Goal: Information Seeking & Learning: Learn about a topic

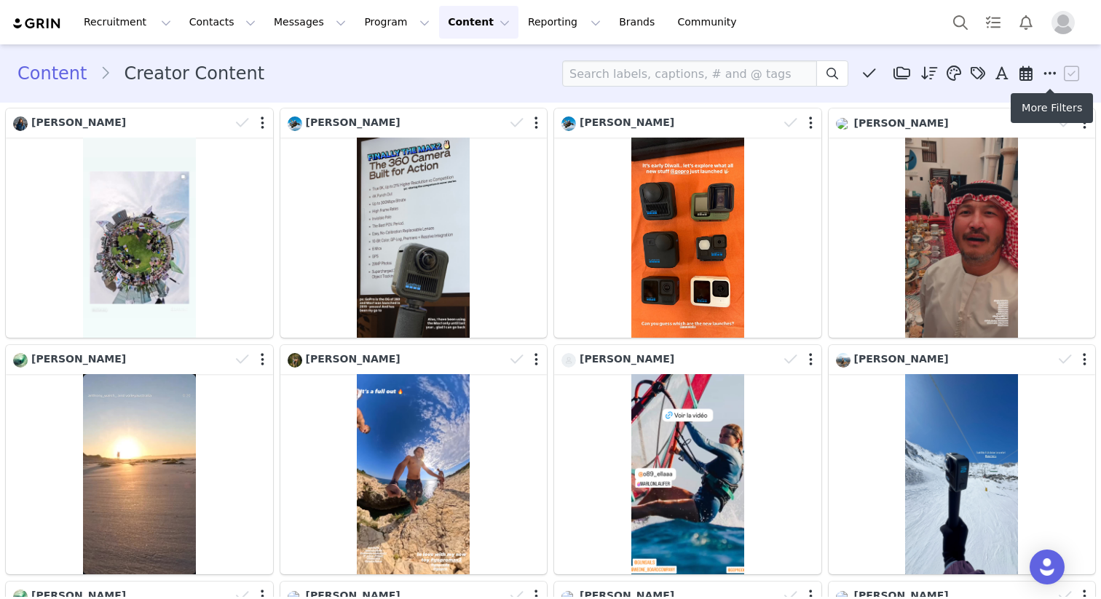
click at [1046, 80] on icon at bounding box center [1049, 73] width 13 height 15
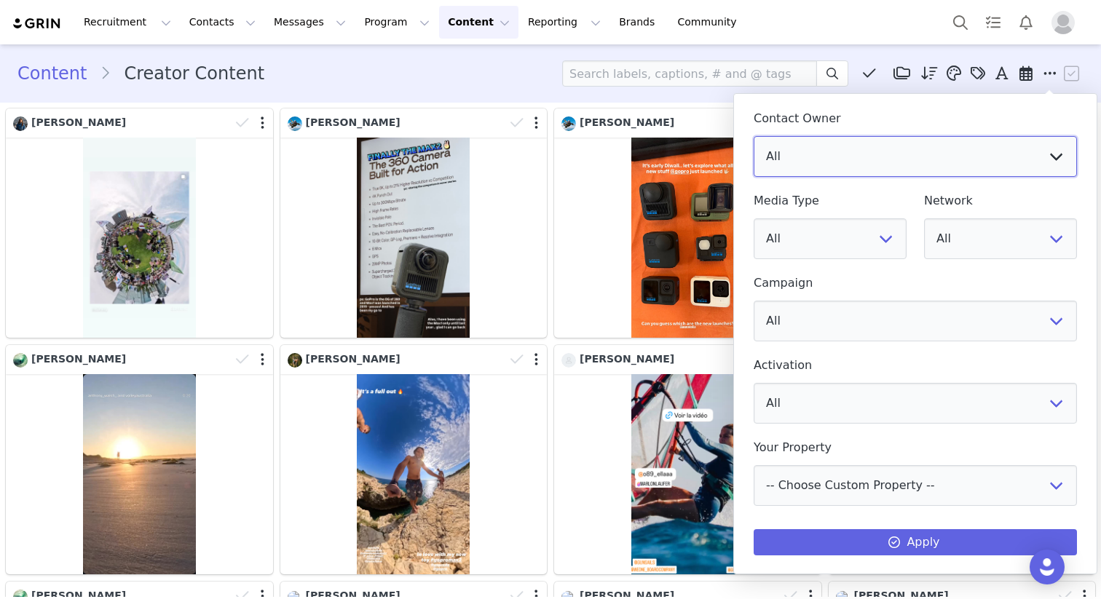
click at [1063, 164] on select "All Hannah Stevenson Garrett Ludik Emily Kaiserauer GoPro Family Justin Cove Ya…" at bounding box center [915, 156] width 323 height 41
select select "555d8f80-eddc-466e-9af5-cf89fa9c765a"
click at [754, 136] on select "All Hannah Stevenson Garrett Ludik Emily Kaiserauer GoPro Family Justin Cove Ya…" at bounding box center [915, 156] width 323 height 41
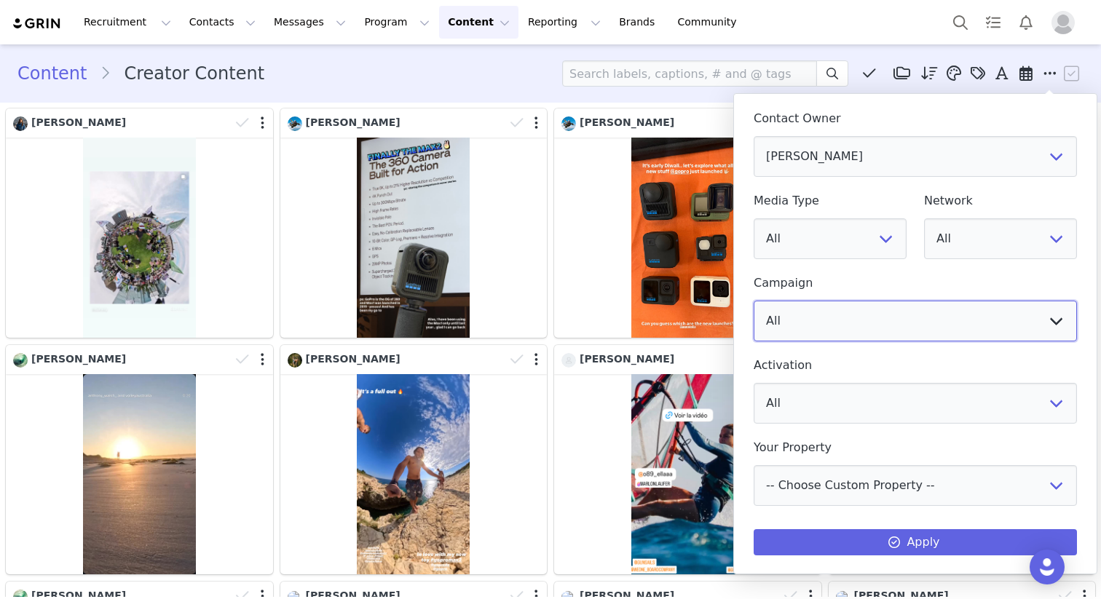
click at [811, 334] on select "All Competitor Social Tracking | Global Roster Mountain Days - Saalfelden Leoga…" at bounding box center [915, 321] width 323 height 41
select select "58db3cc5-0857-4172-8b46-985fc4ebb39d"
click at [754, 301] on select "All Competitor Social Tracking | Global Roster Mountain Days - Saalfelden Leoga…" at bounding box center [915, 321] width 323 height 41
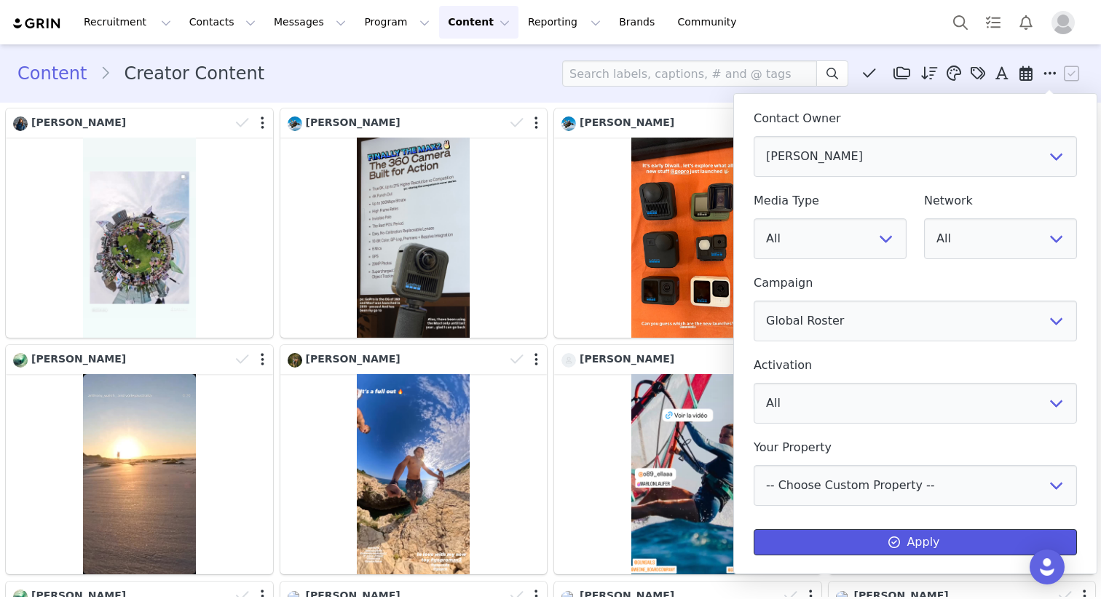
click at [909, 542] on button "Apply" at bounding box center [915, 542] width 323 height 26
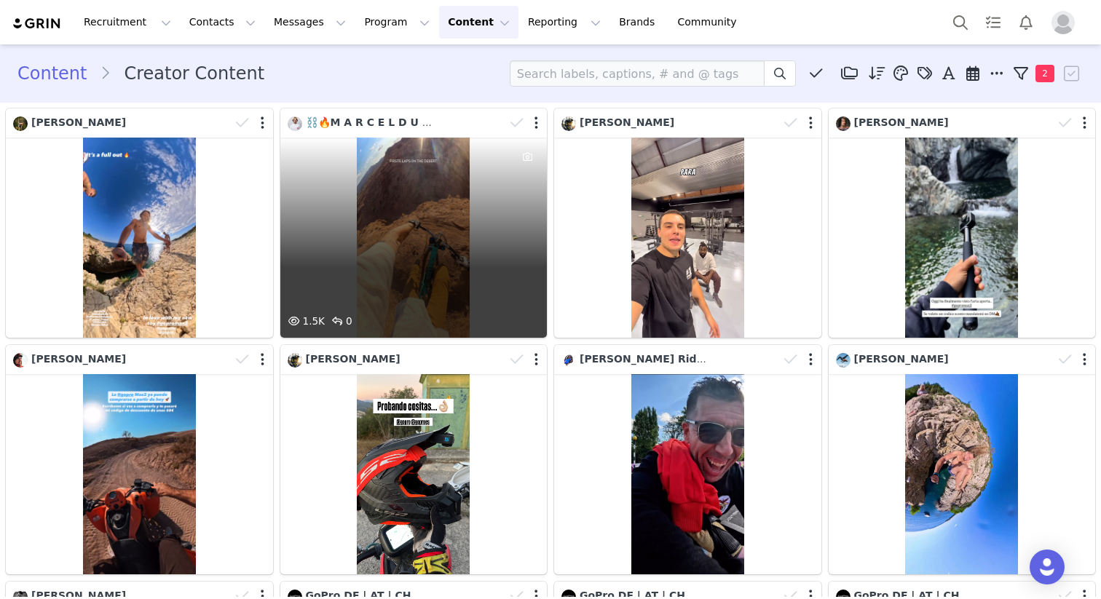
click at [442, 224] on div "1.5K 0" at bounding box center [413, 238] width 267 height 200
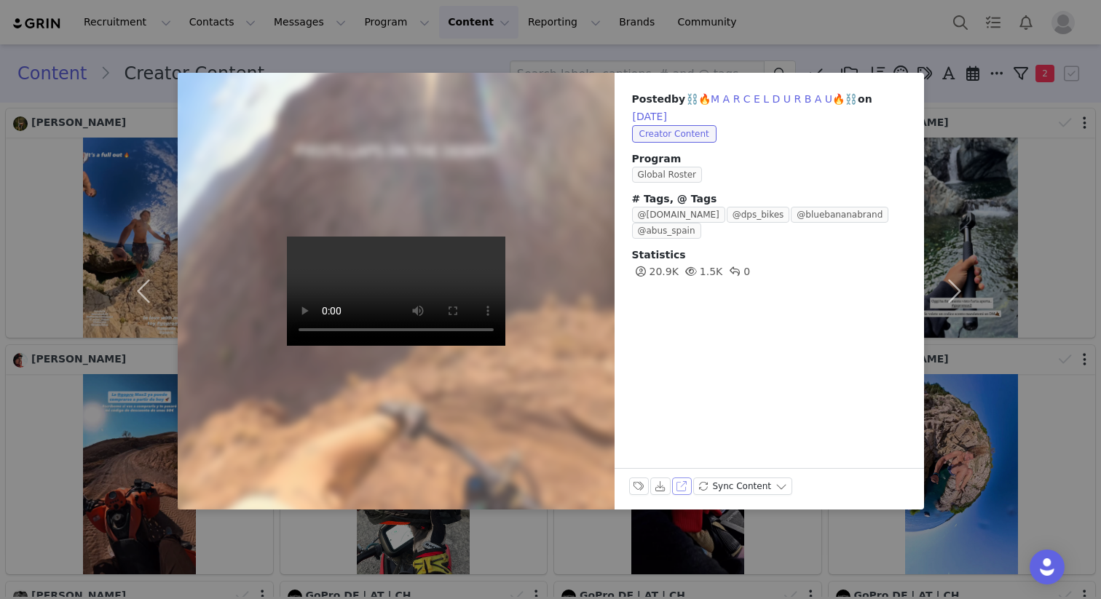
click at [684, 484] on button "View on Instagram" at bounding box center [682, 486] width 20 height 17
click at [1000, 175] on div "Posted by ⛓️🔥M A R C E L D U R B A U🔥⛓️ on Oct 1, 2025 Creator Content Program …" at bounding box center [550, 299] width 1101 height 599
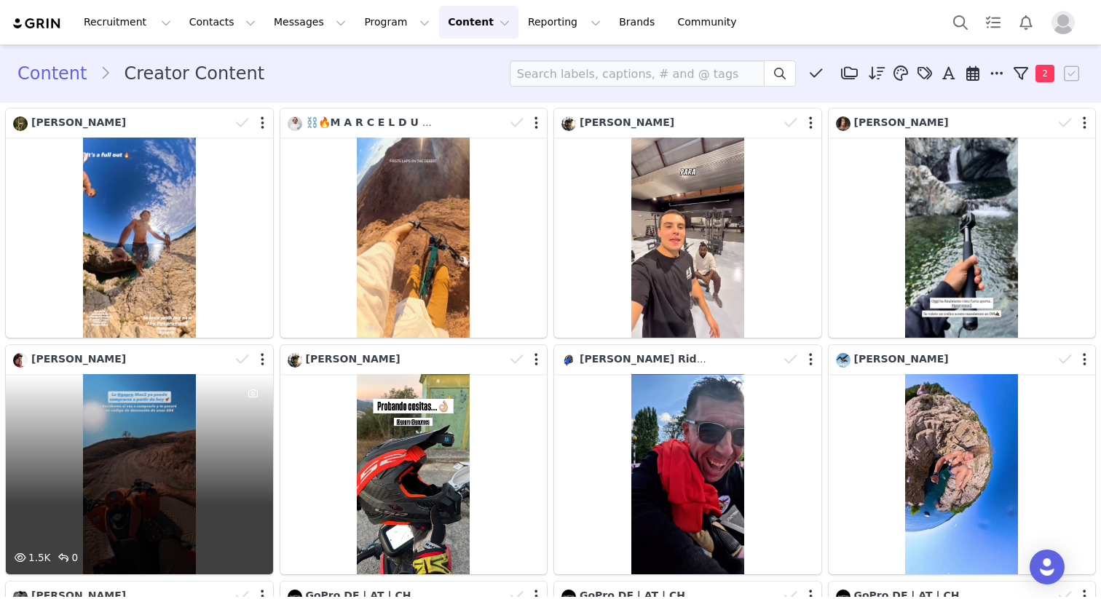
click at [128, 458] on div "1.5K 0" at bounding box center [139, 474] width 267 height 200
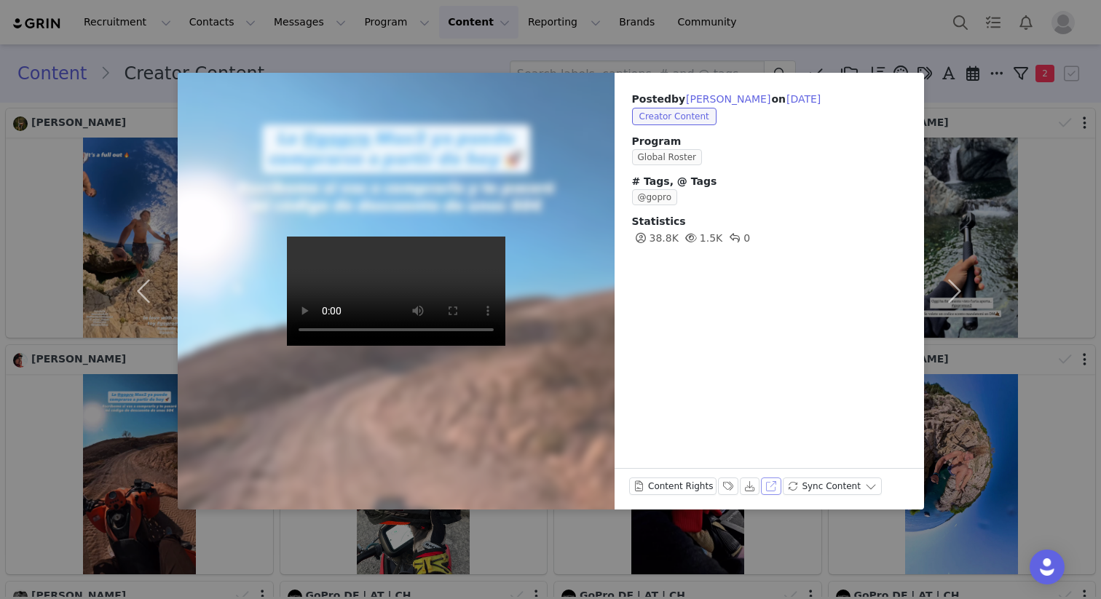
click at [767, 491] on button "View on Instagram" at bounding box center [771, 486] width 20 height 17
click at [1014, 327] on div "Posted by Álvaro Penadés on Sep 30, 2025 Creator Content Program Global Roste…" at bounding box center [550, 299] width 1101 height 599
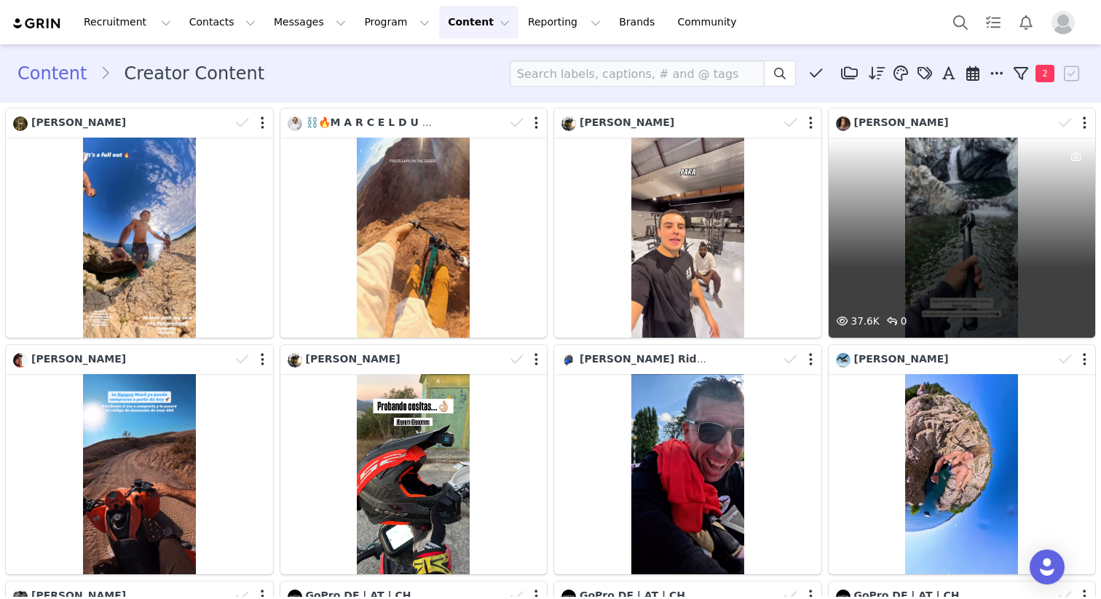
click at [958, 234] on div "37.6K 0" at bounding box center [962, 238] width 267 height 200
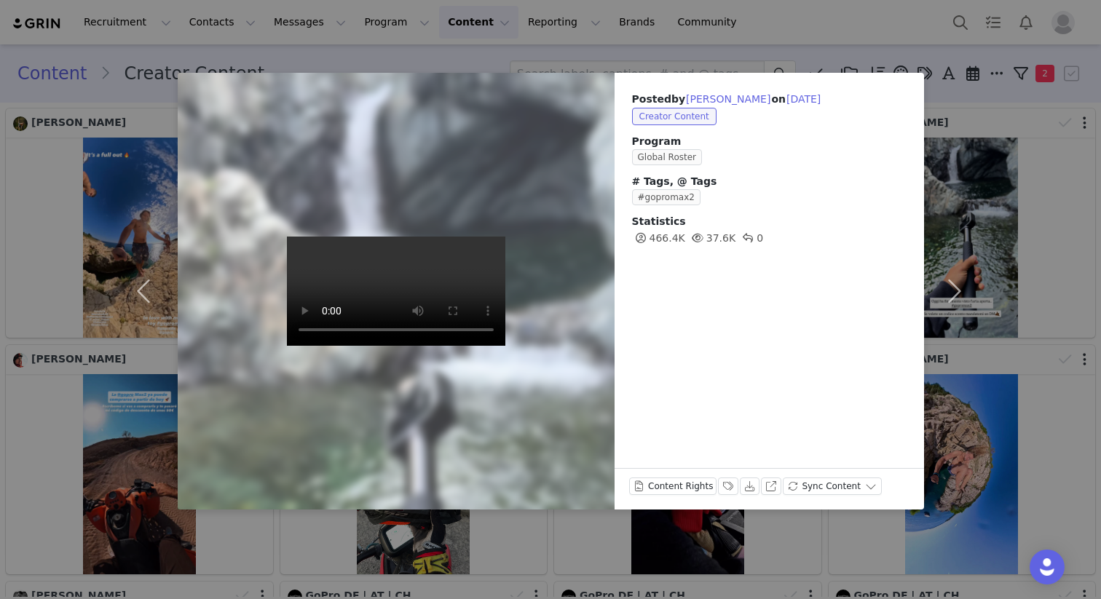
click at [1037, 173] on div "Posted by Nick Pescetto on Sep 30, 2025 Creator Content Program Global Roster #…" at bounding box center [550, 299] width 1101 height 599
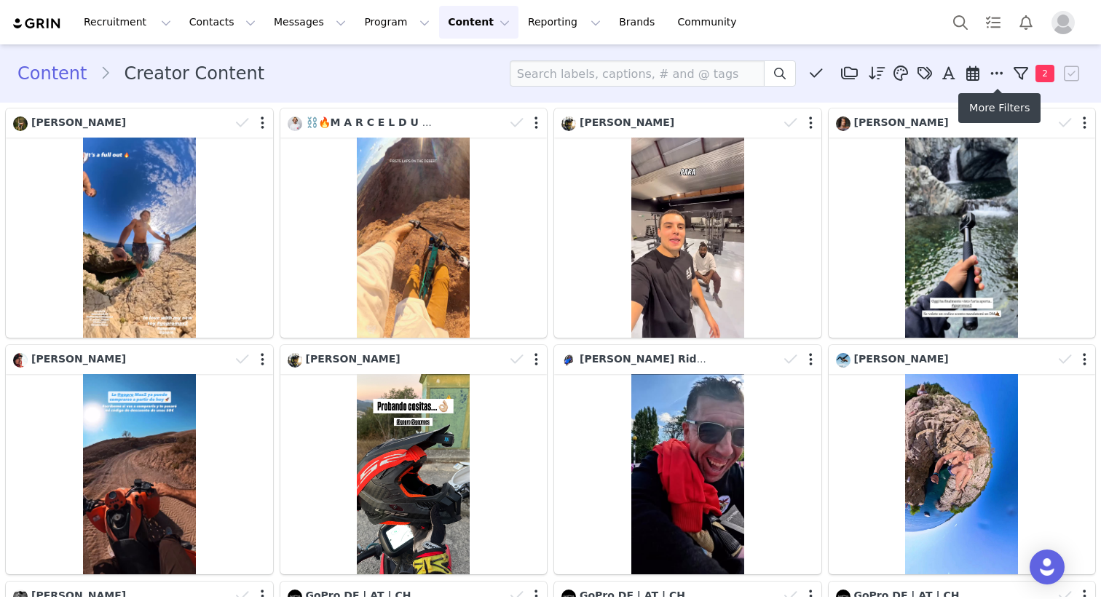
click at [973, 73] on icon at bounding box center [972, 73] width 13 height 15
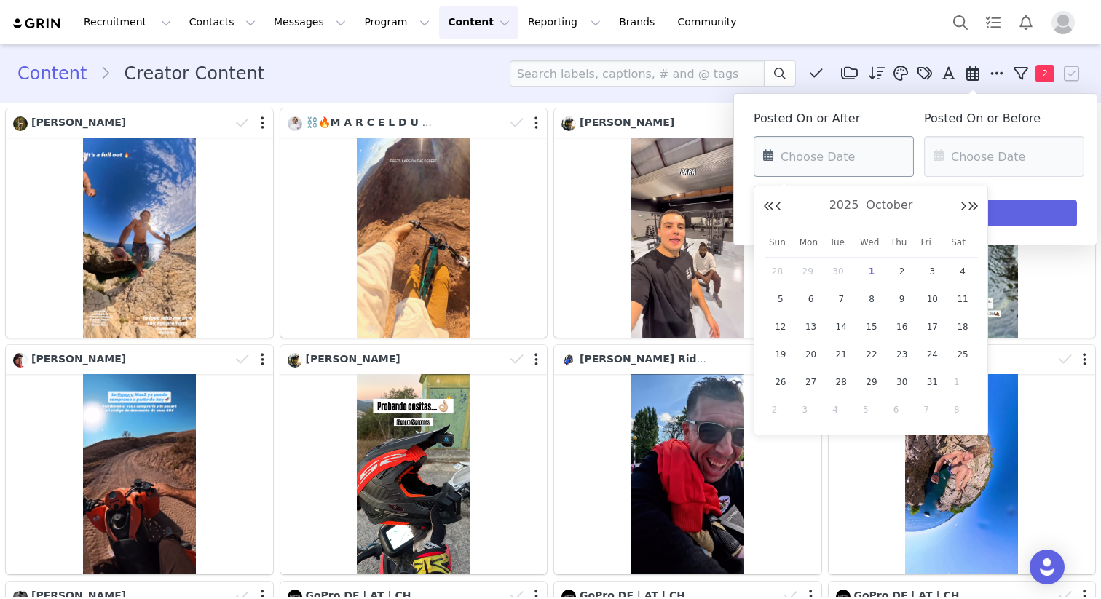
click at [827, 159] on input "text" at bounding box center [834, 156] width 160 height 41
click at [781, 199] on div "[DATE]" at bounding box center [871, 206] width 216 height 22
click at [781, 205] on button "Previous Month" at bounding box center [778, 207] width 7 height 12
click at [780, 353] on span "21" at bounding box center [780, 354] width 17 height 17
type input "09/21/2025"
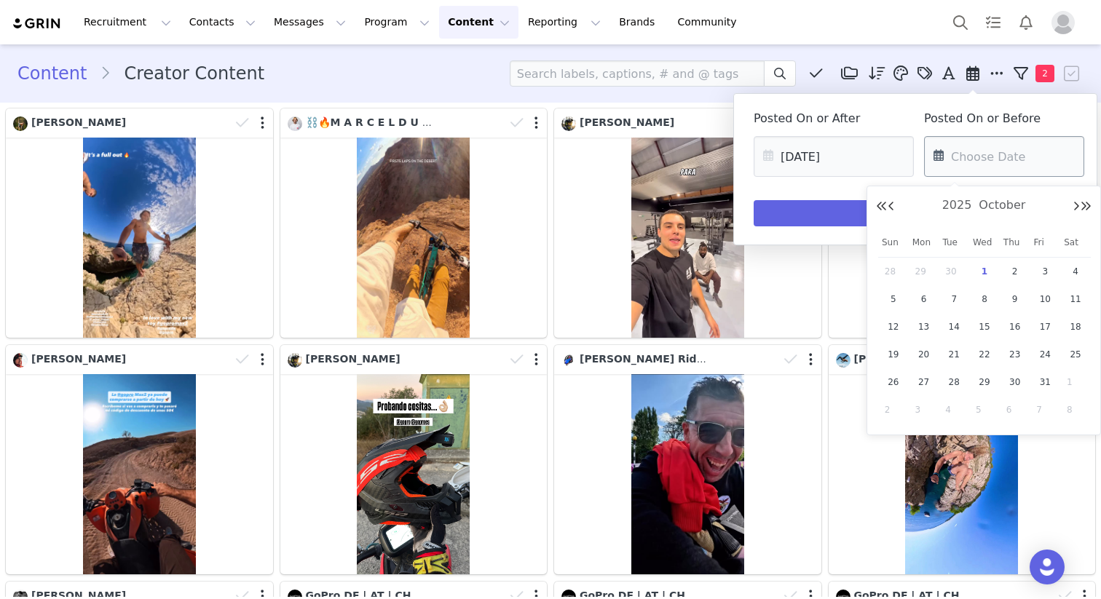
click at [965, 154] on input "text" at bounding box center [1004, 156] width 160 height 41
click at [1070, 381] on span "1" at bounding box center [1075, 382] width 17 height 17
type input "11/01/2025"
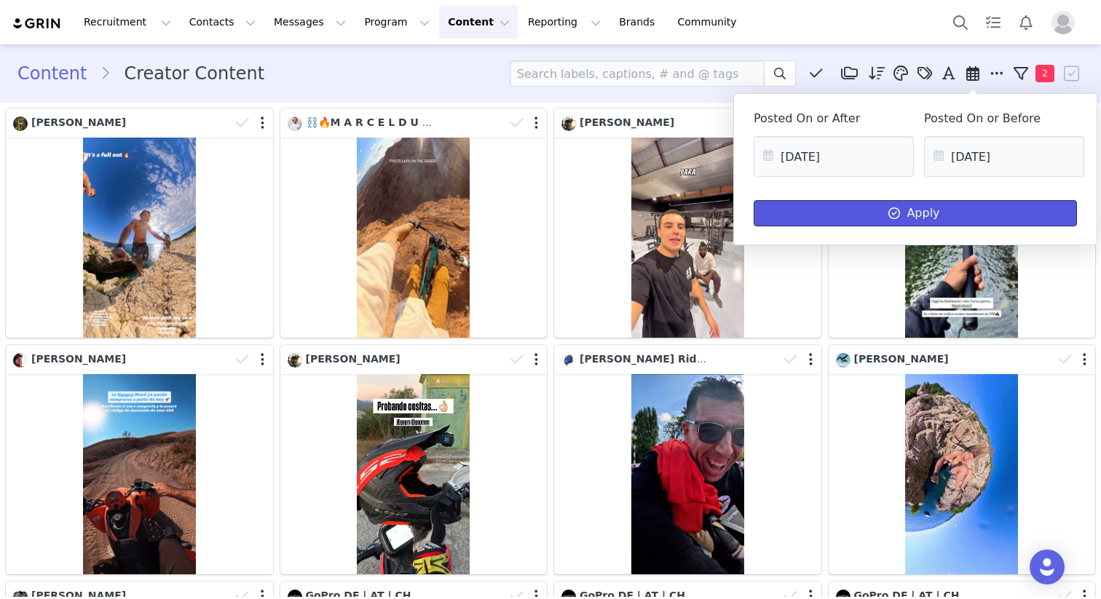
click at [890, 216] on icon at bounding box center [894, 214] width 12 height 12
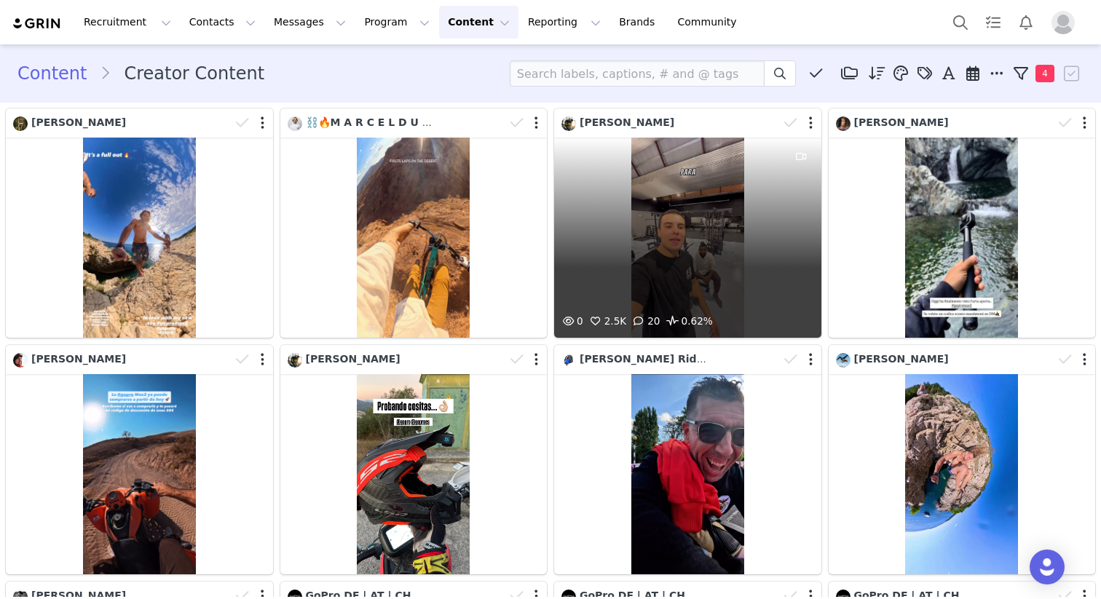
click at [675, 248] on div "0 2.5K 20 0.62%" at bounding box center [687, 238] width 267 height 200
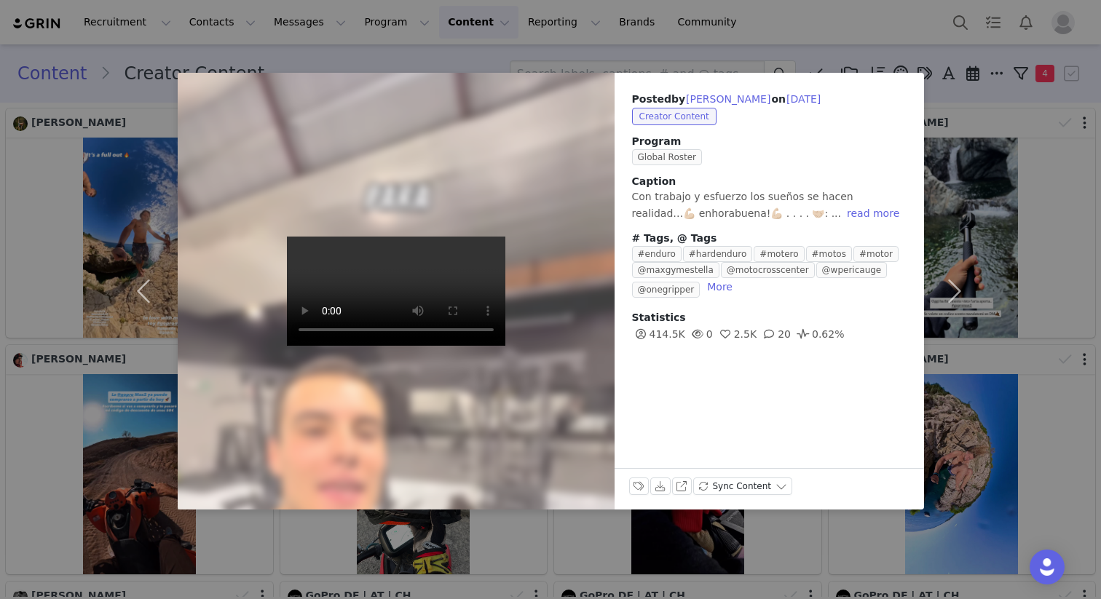
click at [1018, 190] on div "Posted by Dani Sanchez on Sep 30, 2025 Creator Content Program Global Roster Ca…" at bounding box center [550, 299] width 1101 height 599
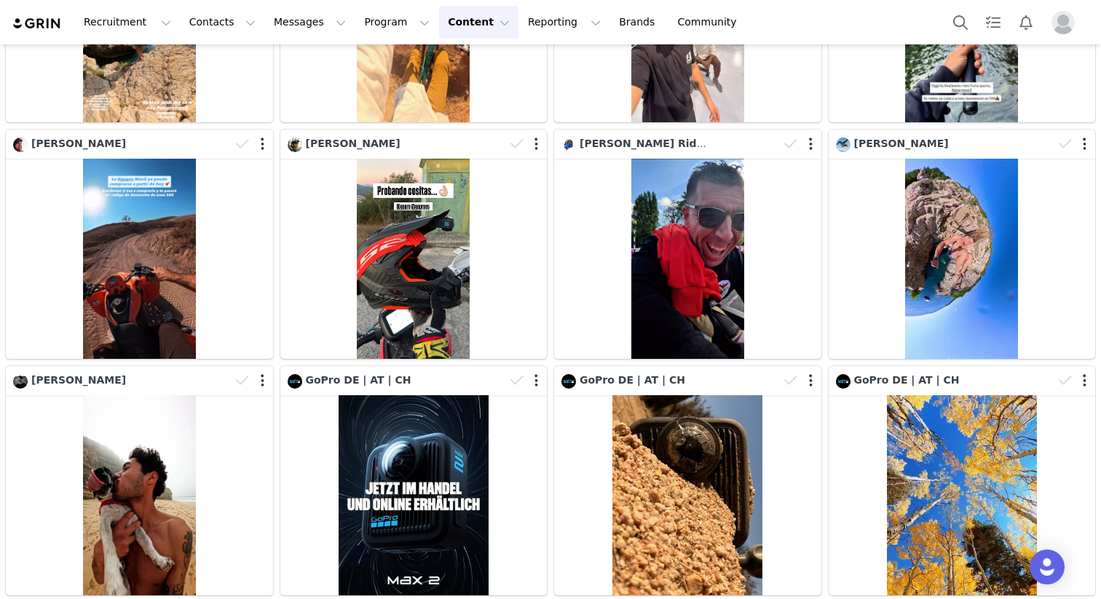
scroll to position [234, 0]
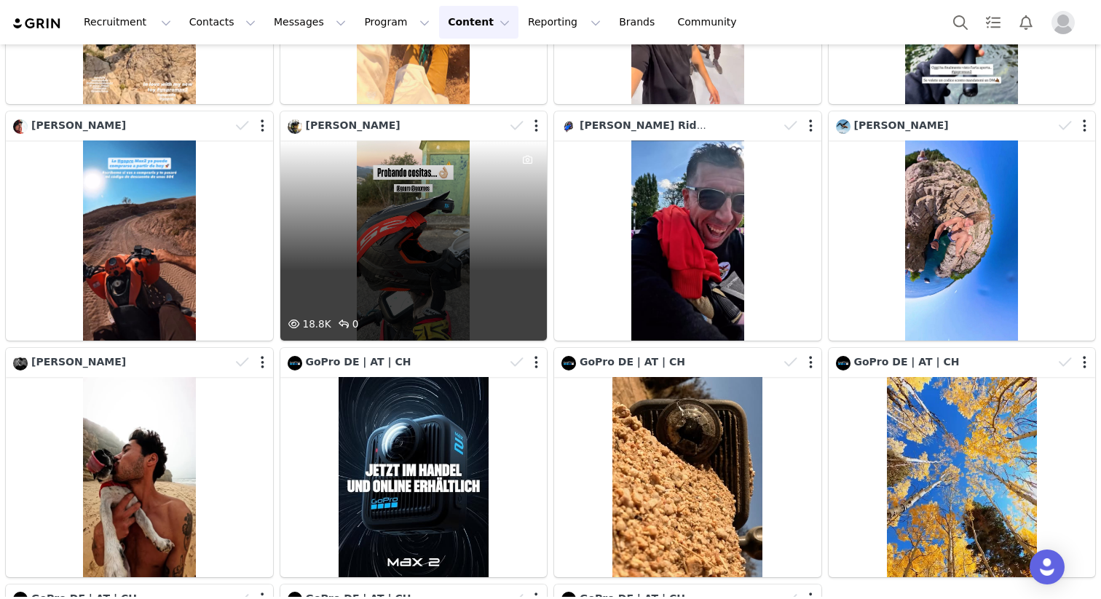
click at [443, 233] on div "18.8K 0" at bounding box center [413, 241] width 267 height 200
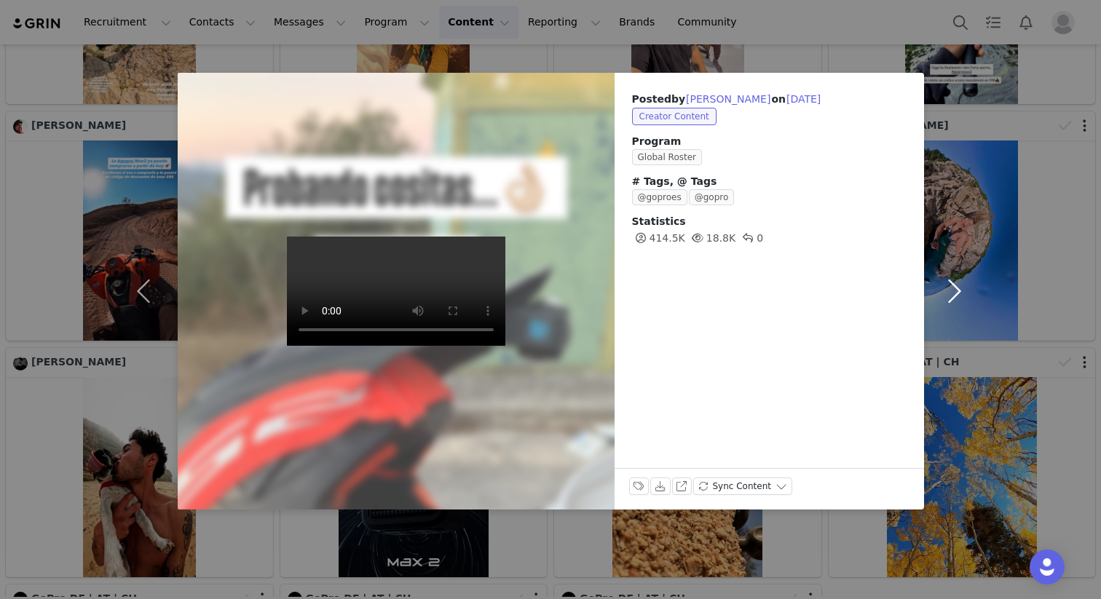
click at [973, 216] on button "button" at bounding box center [954, 291] width 61 height 437
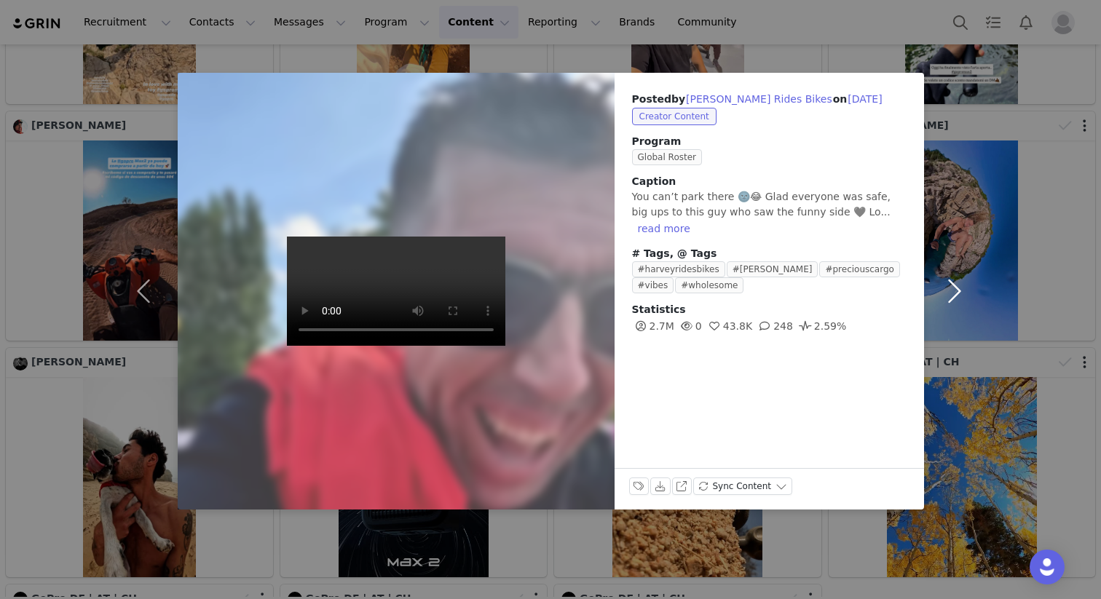
click at [952, 293] on button "button" at bounding box center [954, 291] width 61 height 437
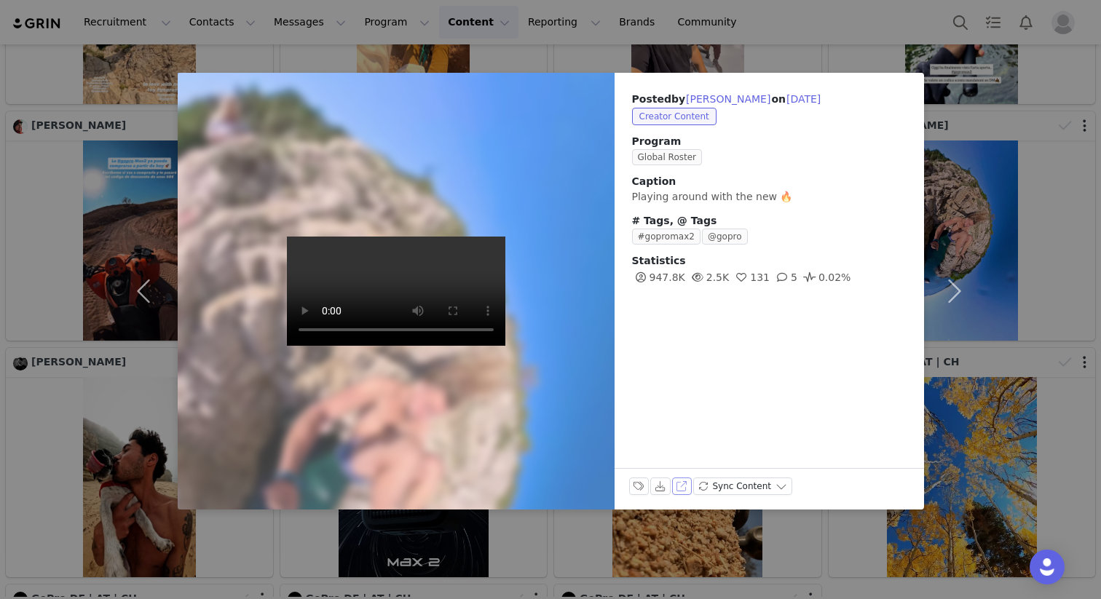
click at [681, 486] on button "View on TikTok" at bounding box center [682, 486] width 20 height 17
click at [960, 285] on button "button" at bounding box center [954, 291] width 61 height 437
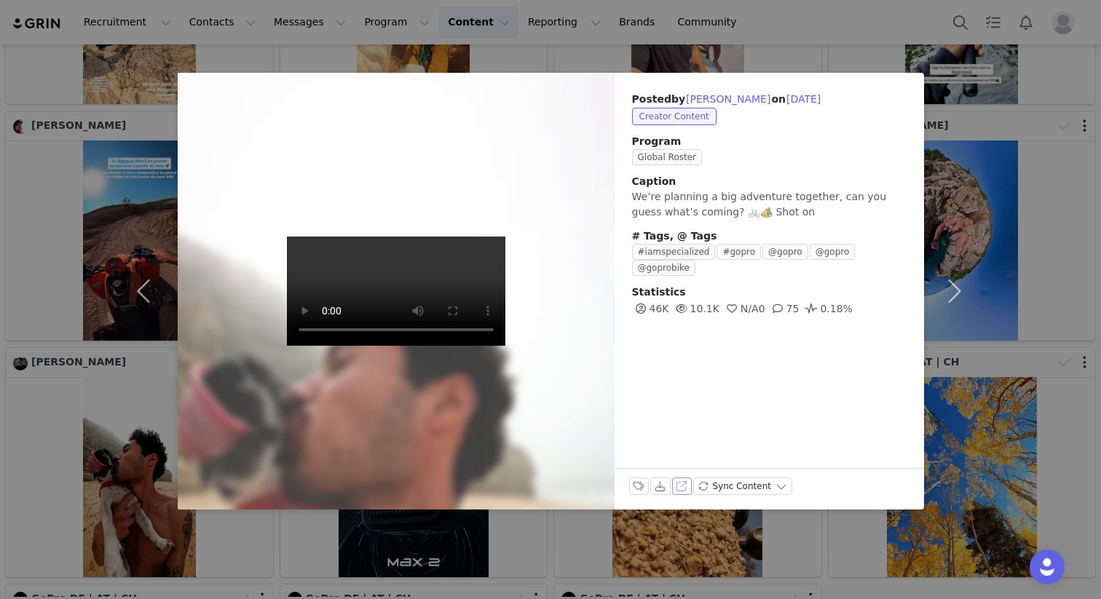
click at [685, 481] on button "View on Instagram" at bounding box center [682, 486] width 20 height 17
click at [957, 295] on button "button" at bounding box center [954, 291] width 61 height 437
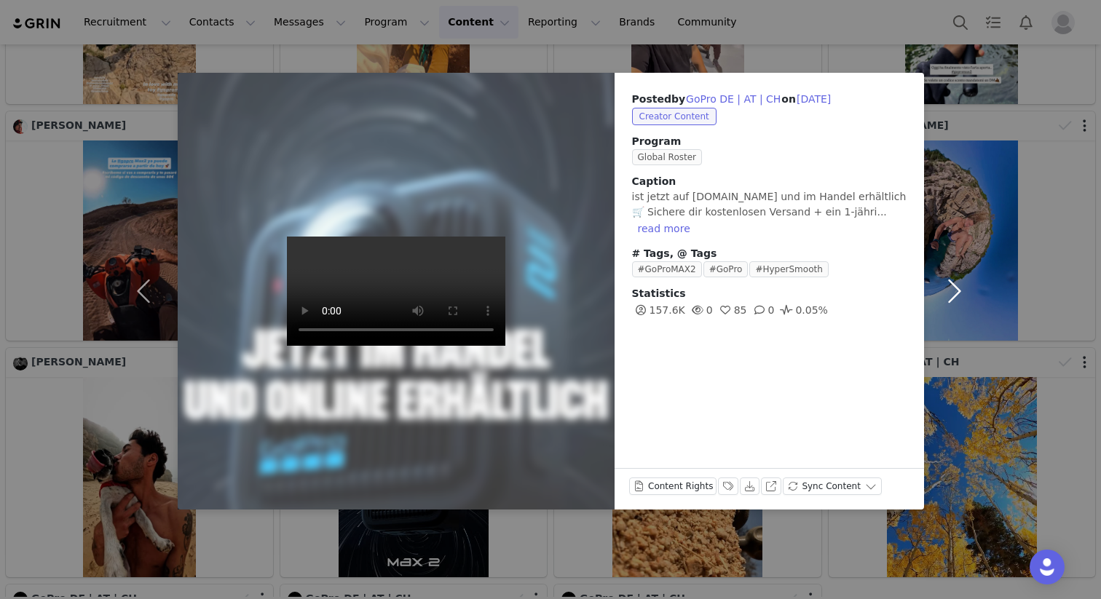
click at [960, 289] on button "button" at bounding box center [954, 291] width 61 height 437
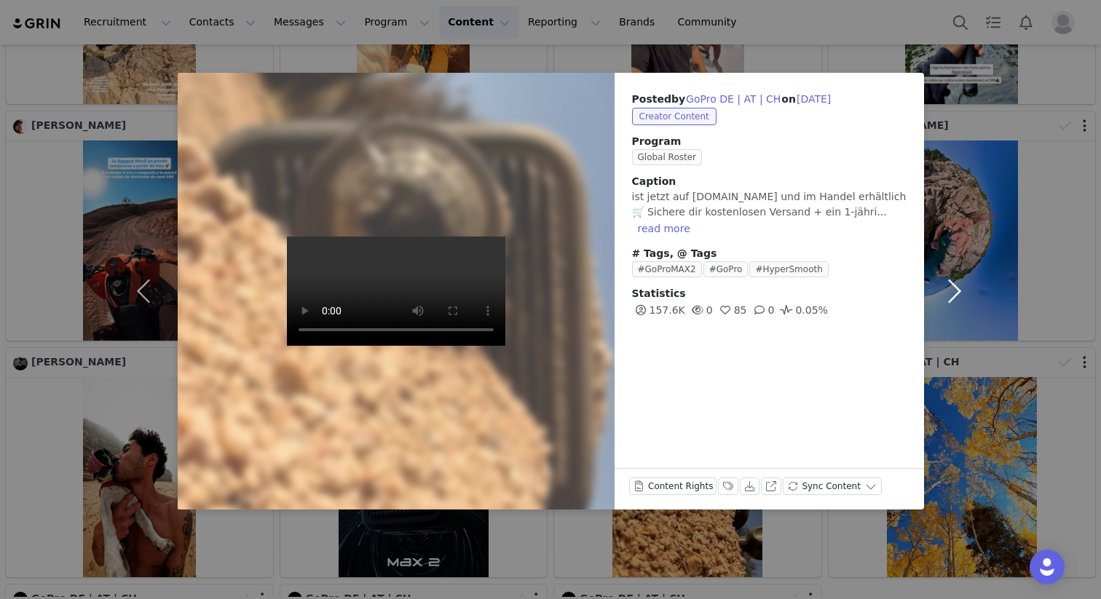
click at [960, 289] on button "button" at bounding box center [954, 291] width 61 height 437
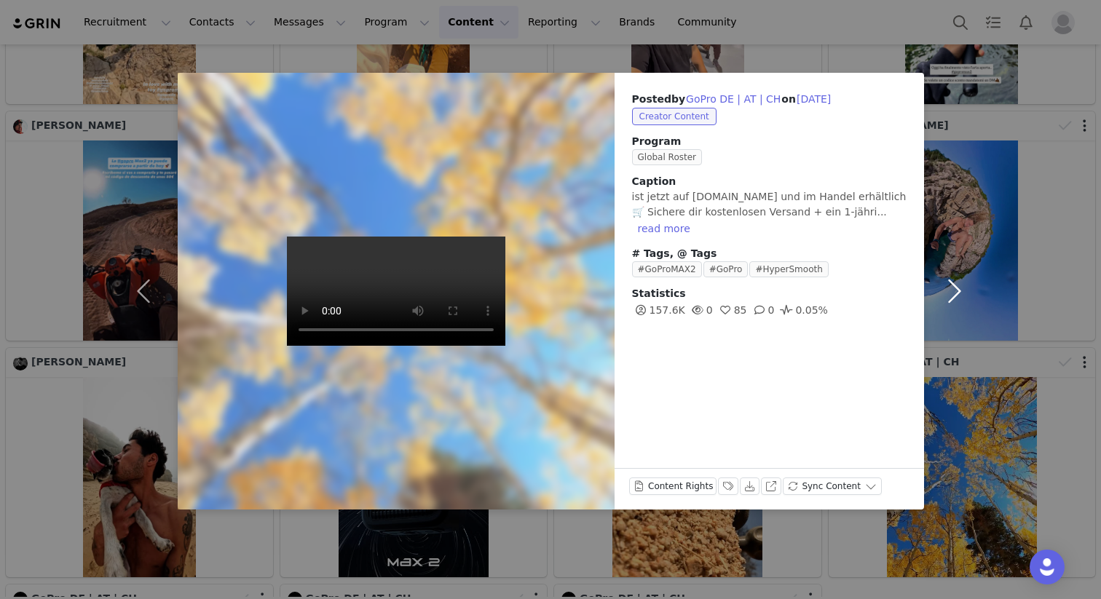
click at [960, 289] on button "button" at bounding box center [954, 291] width 61 height 437
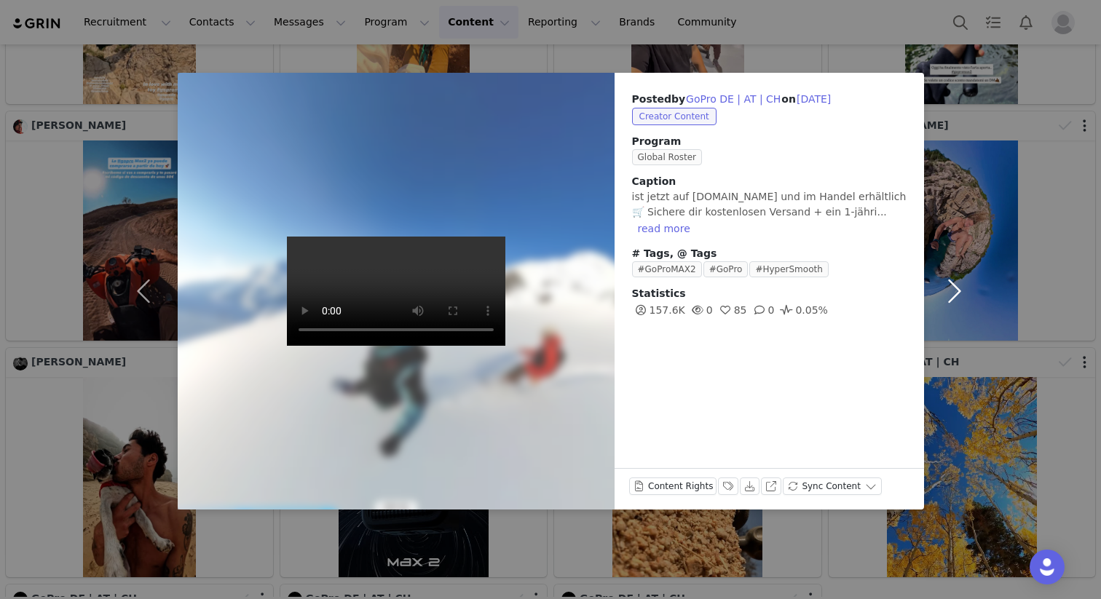
click at [960, 289] on button "button" at bounding box center [954, 291] width 61 height 437
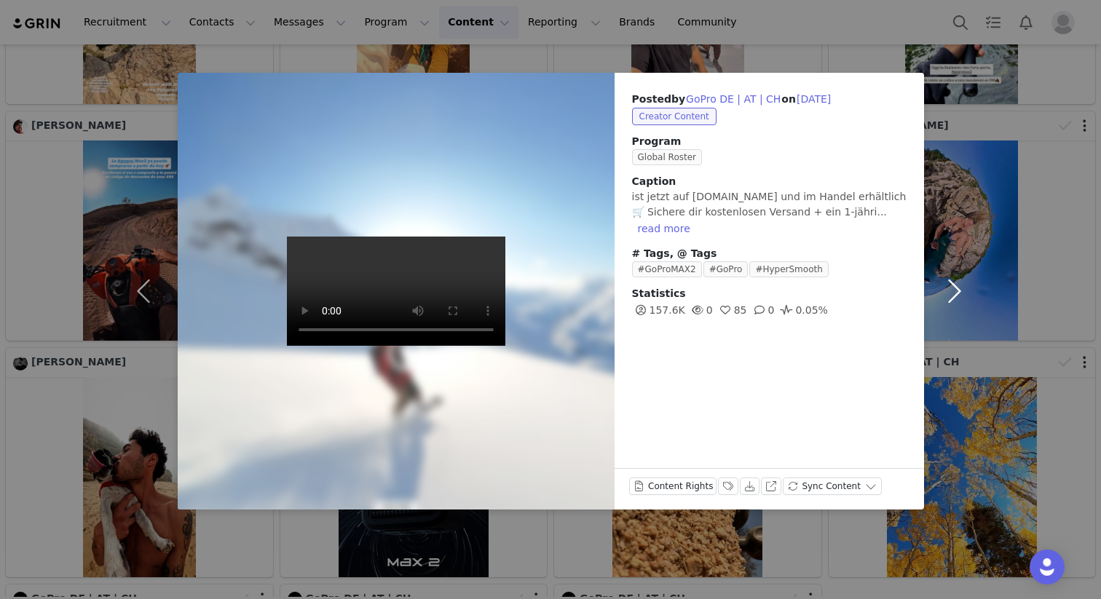
click at [960, 289] on button "button" at bounding box center [954, 291] width 61 height 437
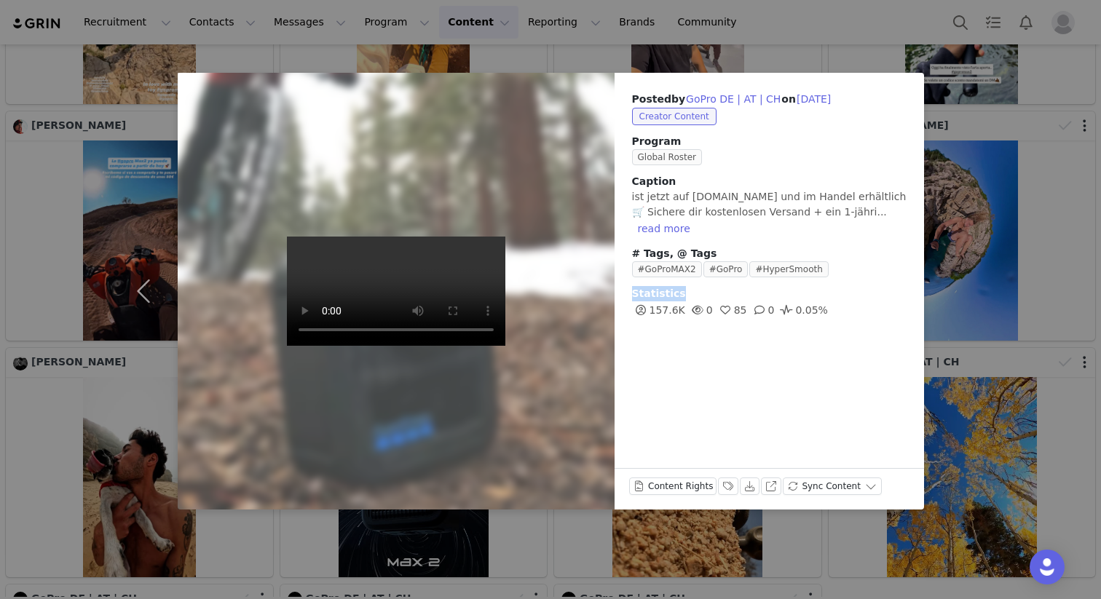
click at [960, 289] on div "Posted by GoPro DE | AT | CH on Sep 30, 2025 Creator Content Program Global Ros…" at bounding box center [550, 299] width 1101 height 599
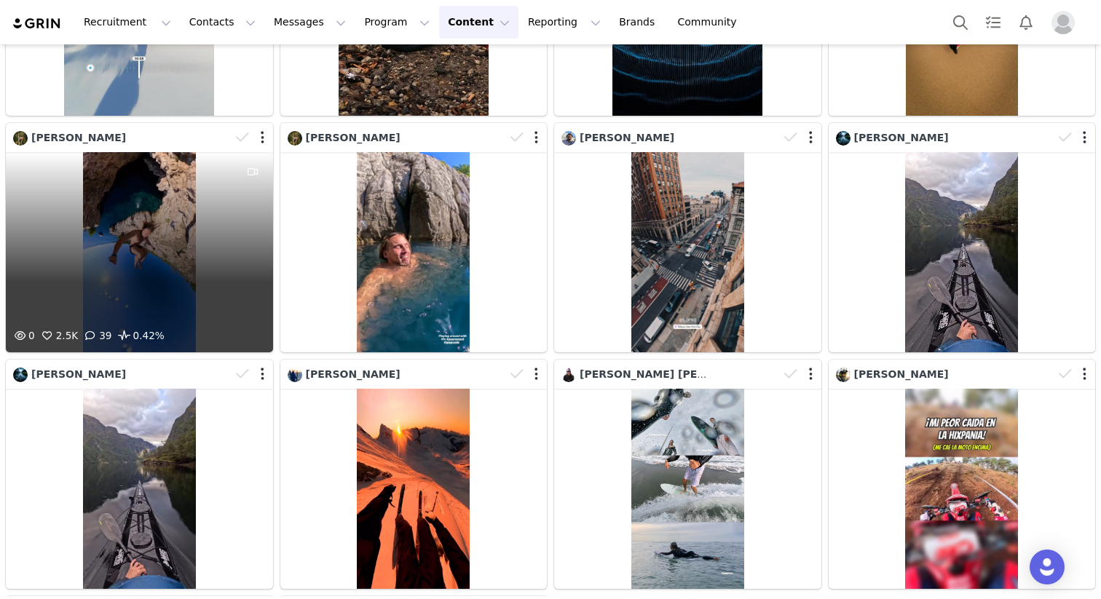
scroll to position [1176, 0]
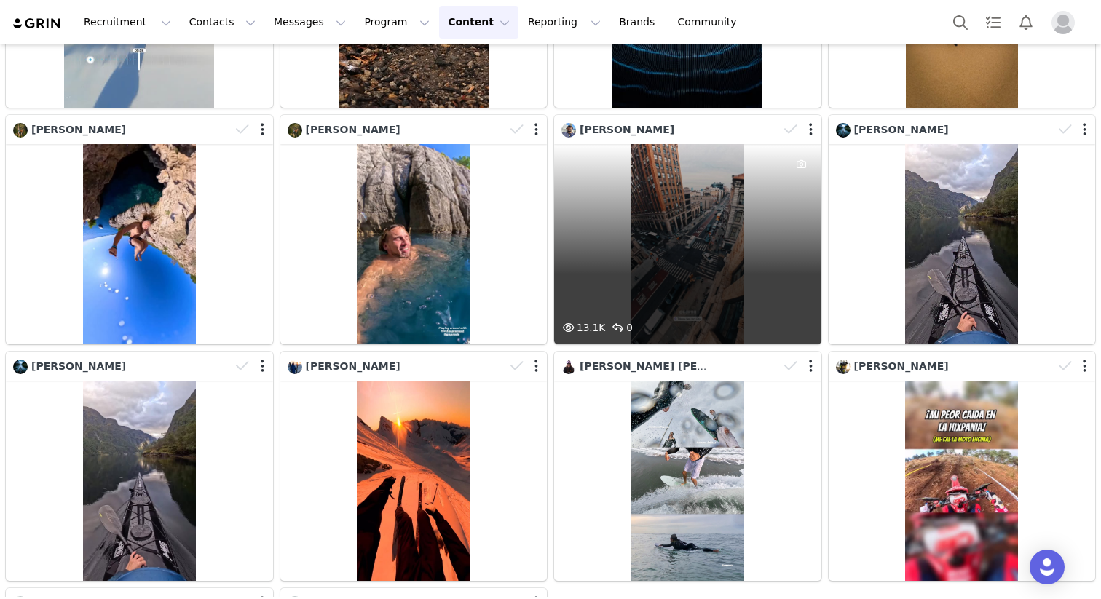
click at [711, 230] on div "13.1K 0" at bounding box center [687, 244] width 267 height 200
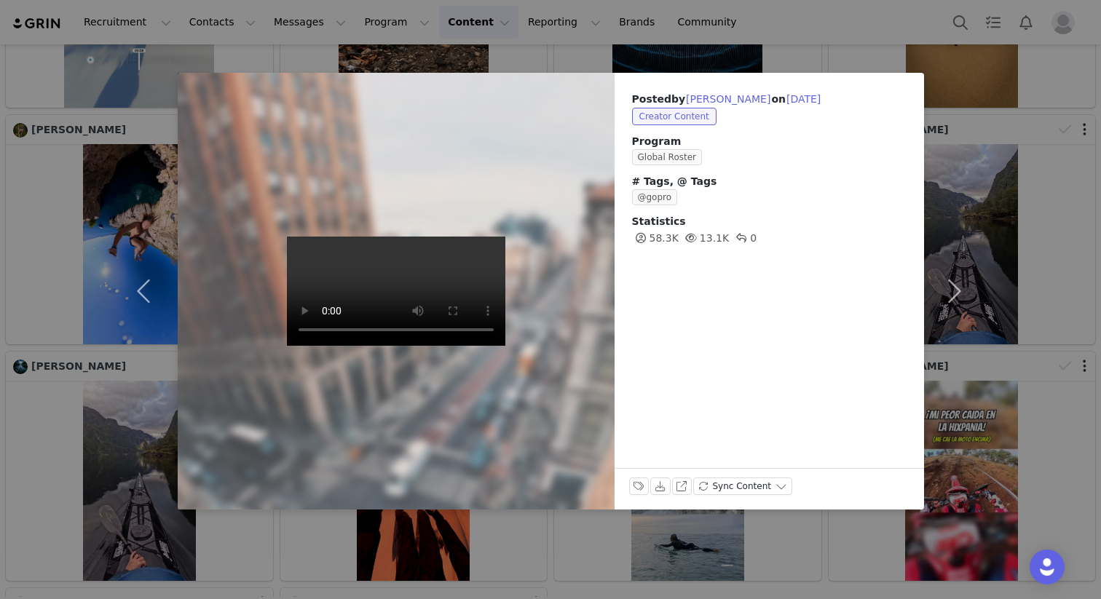
click at [1013, 170] on div "Posted by Tomi Adebayo on Sep 29, 2025 Creator Content Program Global Roster # …" at bounding box center [550, 299] width 1101 height 599
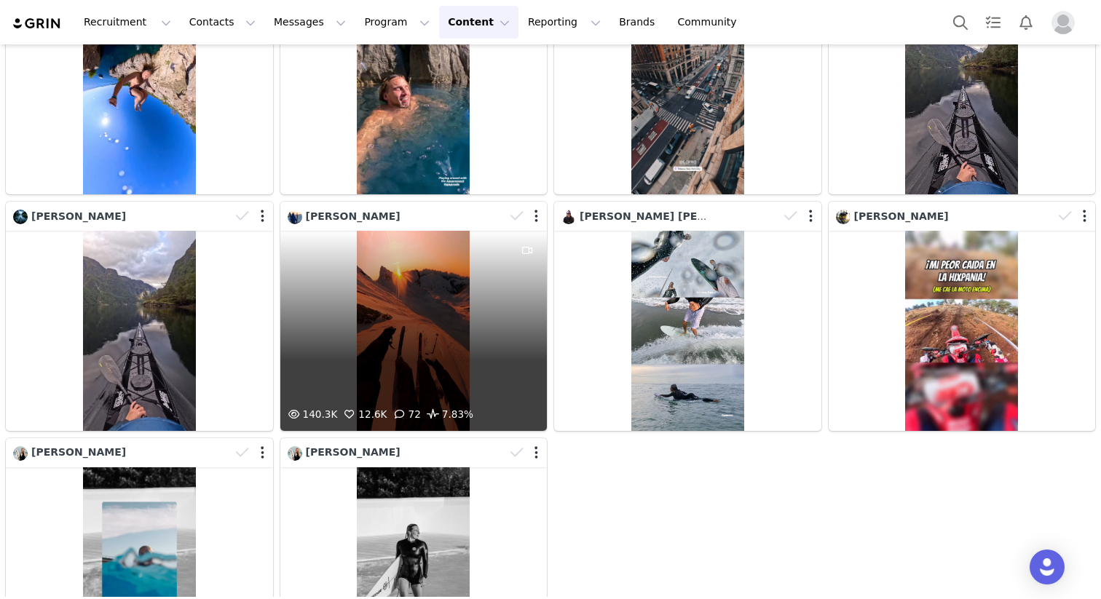
scroll to position [1332, 0]
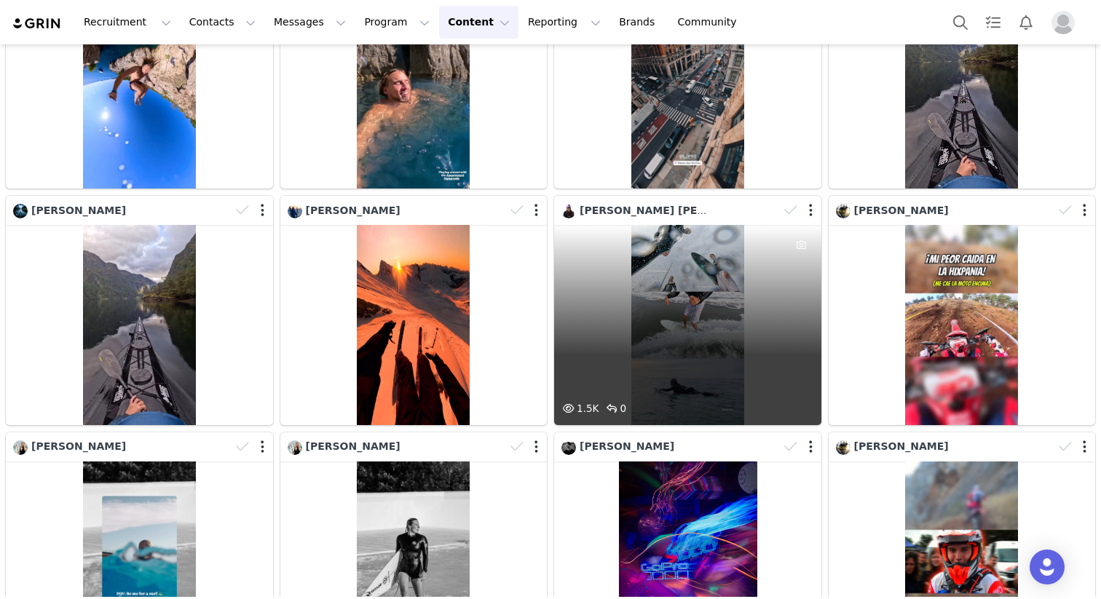
click at [720, 319] on div "1.5K 0" at bounding box center [687, 325] width 267 height 200
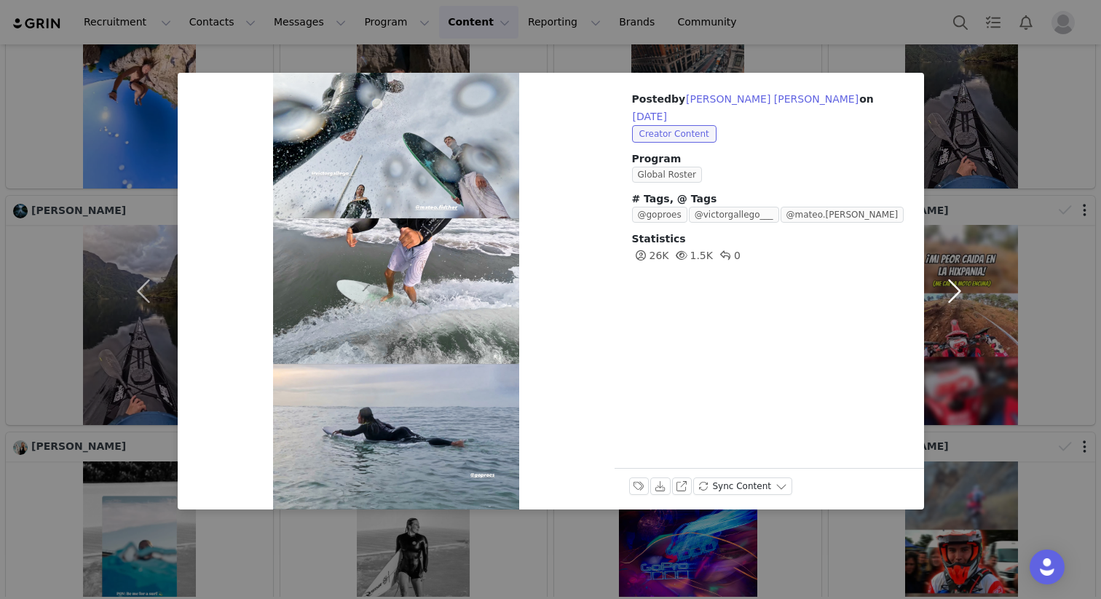
click at [952, 281] on button "button" at bounding box center [954, 291] width 61 height 437
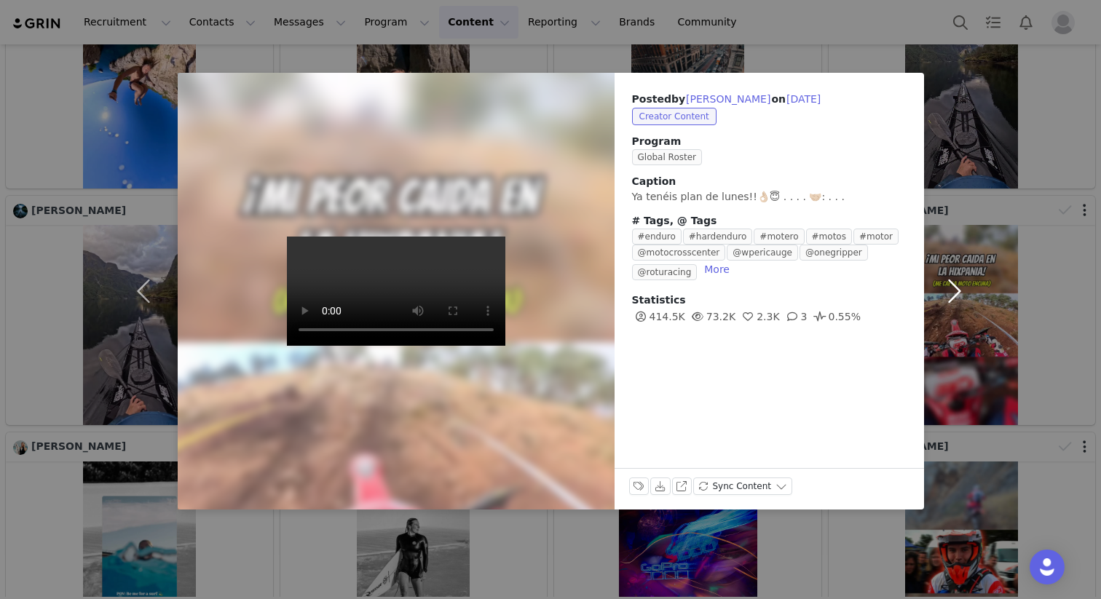
click at [952, 284] on button "button" at bounding box center [954, 291] width 61 height 437
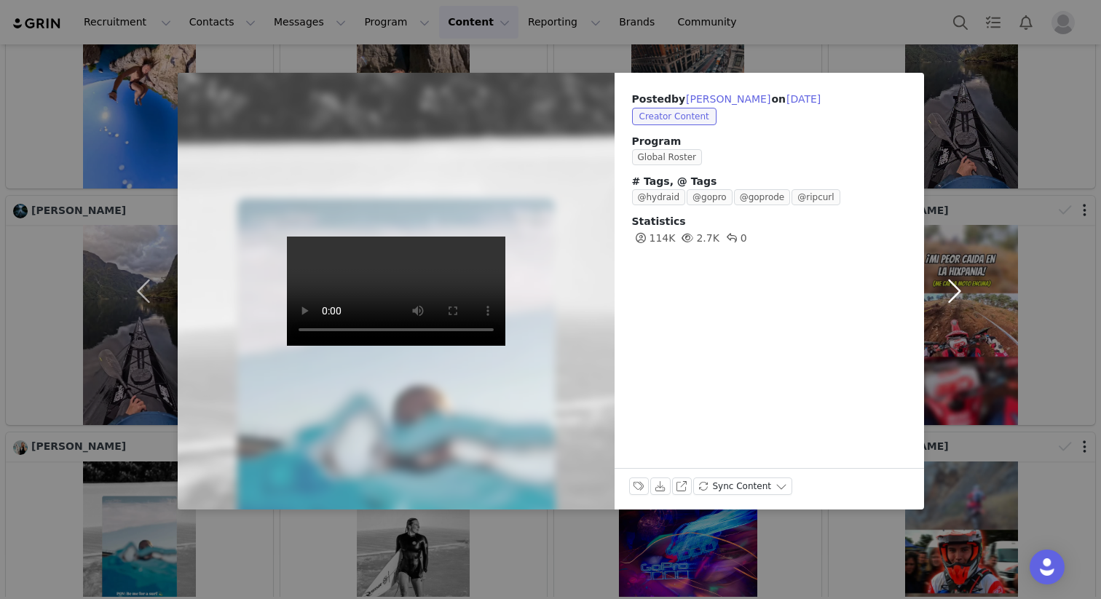
click at [951, 291] on button "button" at bounding box center [954, 291] width 61 height 437
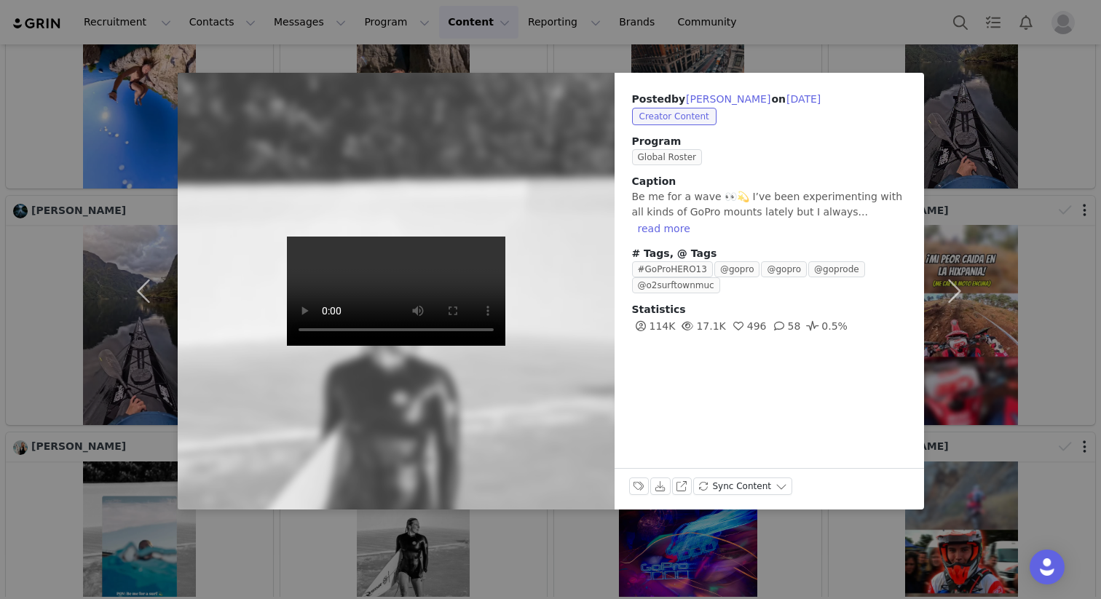
click at [997, 277] on div "Posted by Janina Zeitler on Sep 28, 2025 Creator Content Program Global Roster …" at bounding box center [550, 299] width 1101 height 599
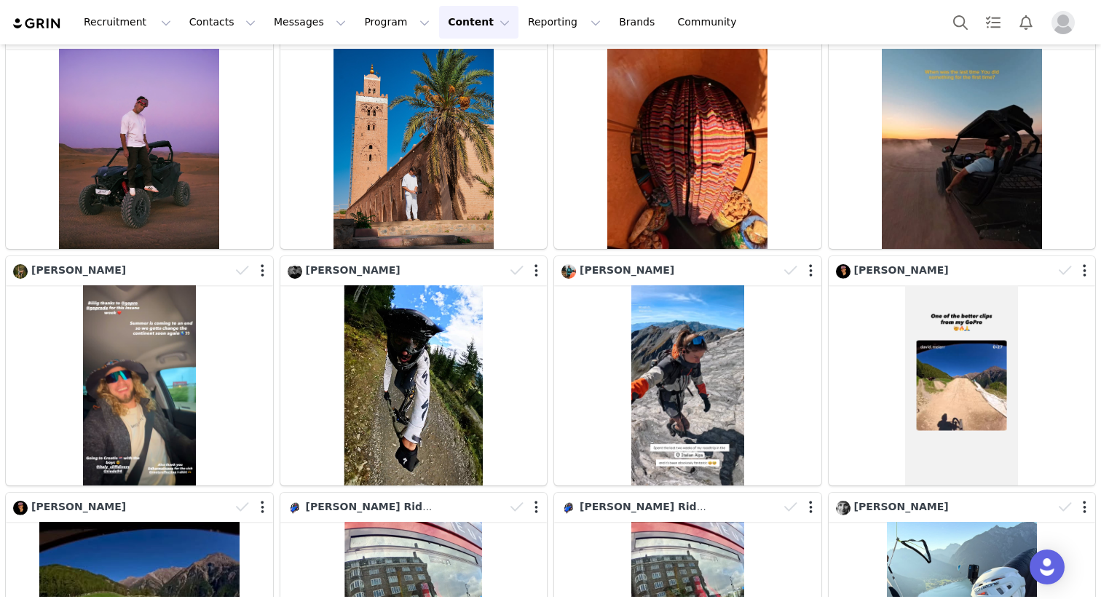
scroll to position [2003, 0]
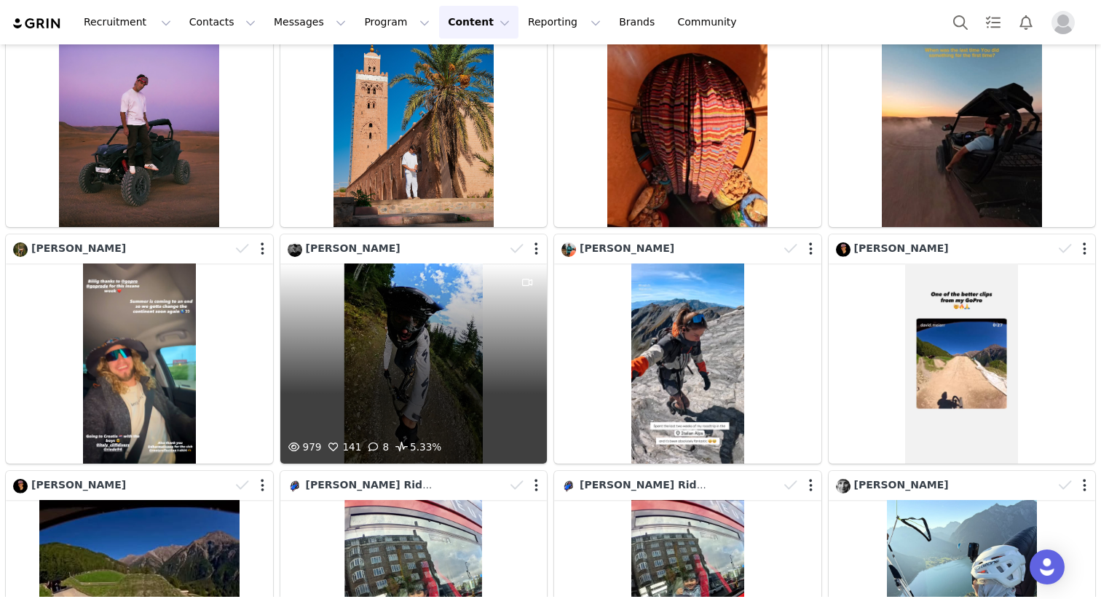
click at [416, 421] on div "979 141 8 5.33%" at bounding box center [413, 364] width 267 height 200
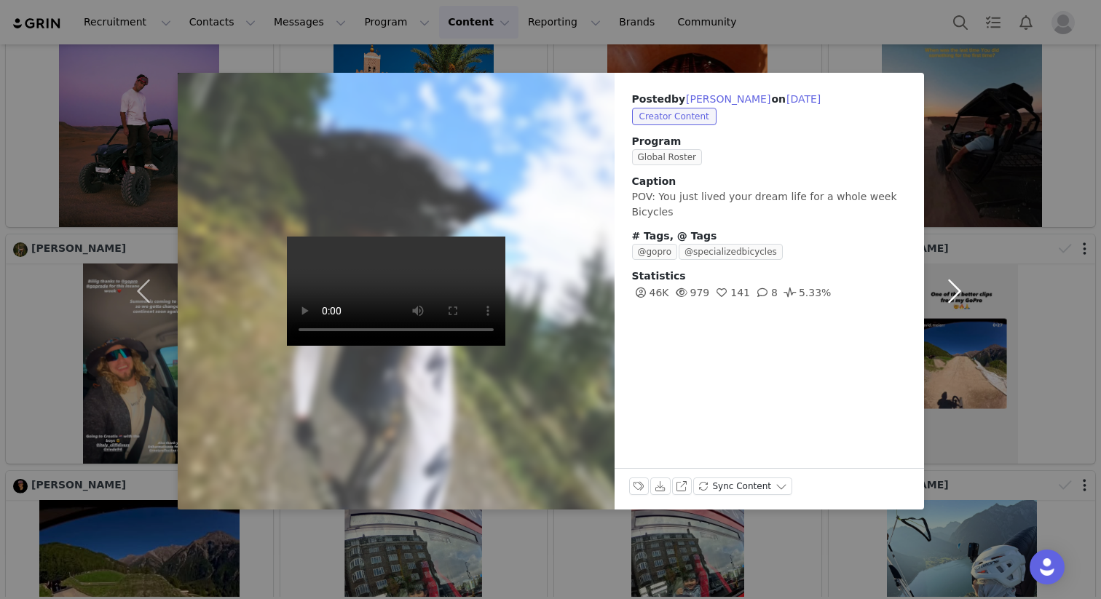
click at [957, 292] on button "button" at bounding box center [954, 291] width 61 height 437
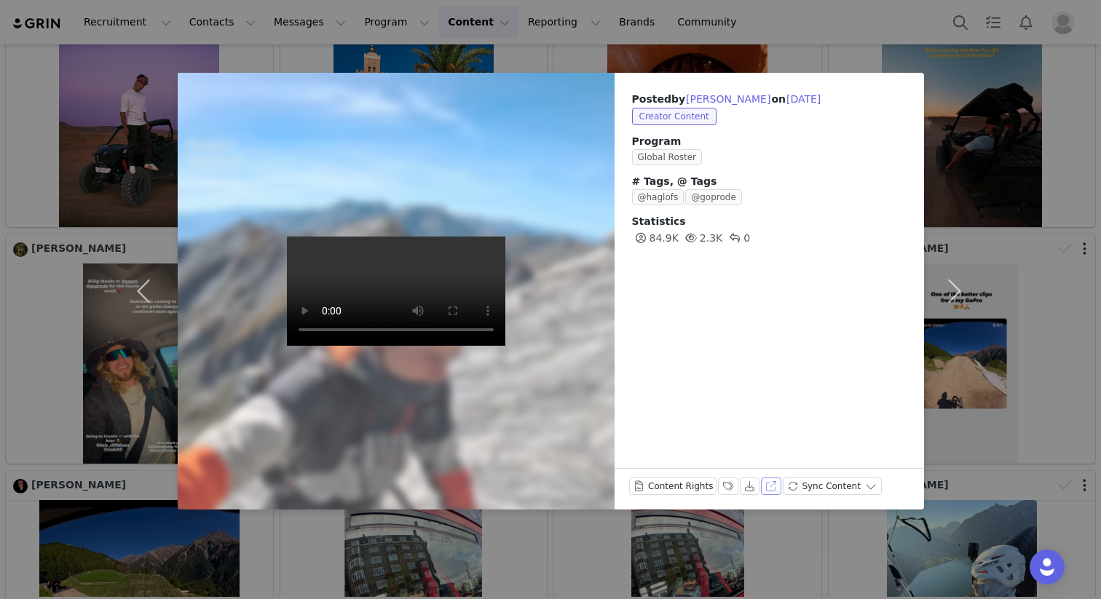
click at [767, 482] on button "View on Instagram" at bounding box center [771, 486] width 20 height 17
click at [950, 285] on button "button" at bounding box center [954, 291] width 61 height 437
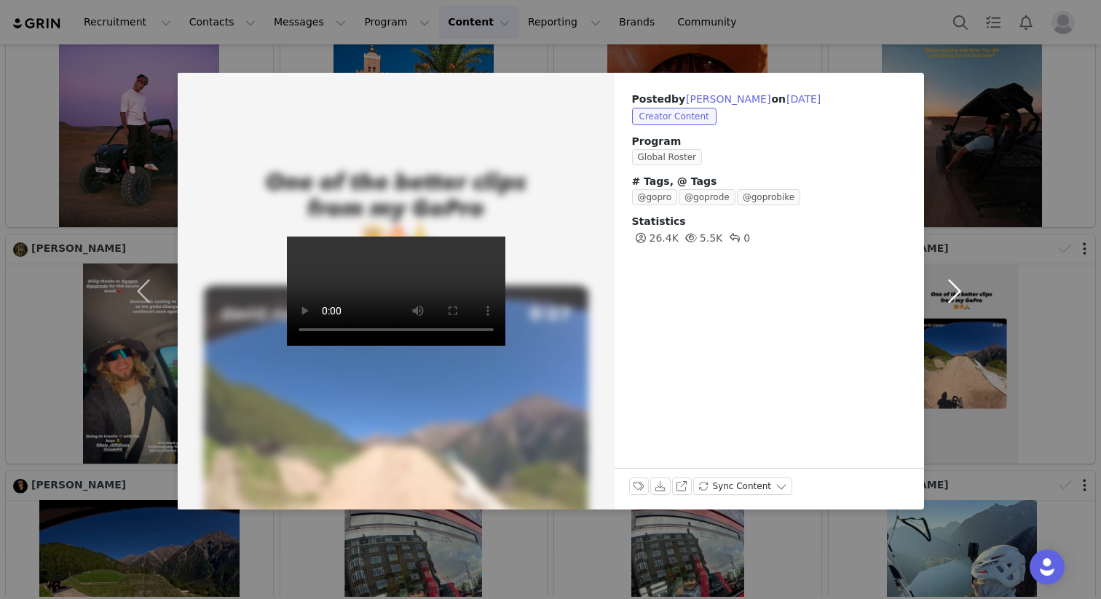
click at [950, 285] on button "button" at bounding box center [954, 291] width 61 height 437
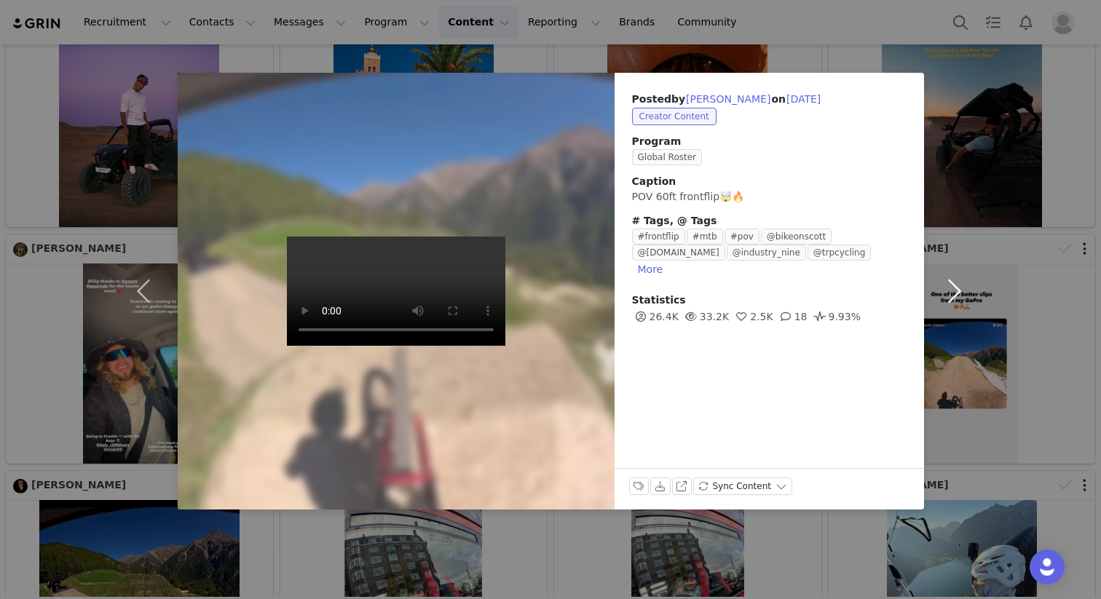
click at [960, 297] on button "button" at bounding box center [954, 291] width 61 height 437
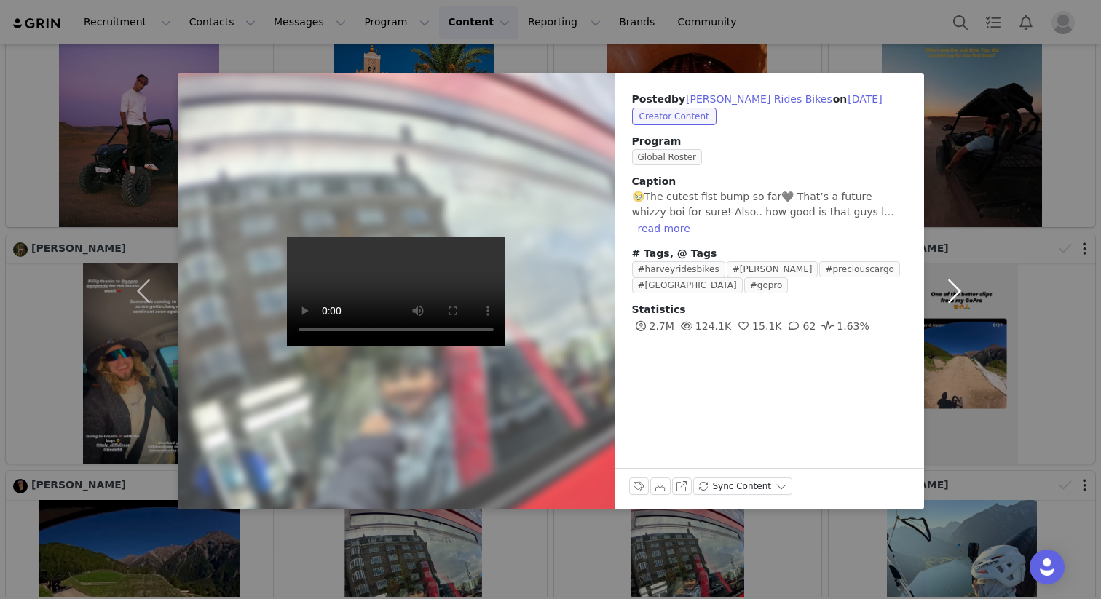
click at [959, 297] on button "button" at bounding box center [954, 291] width 61 height 437
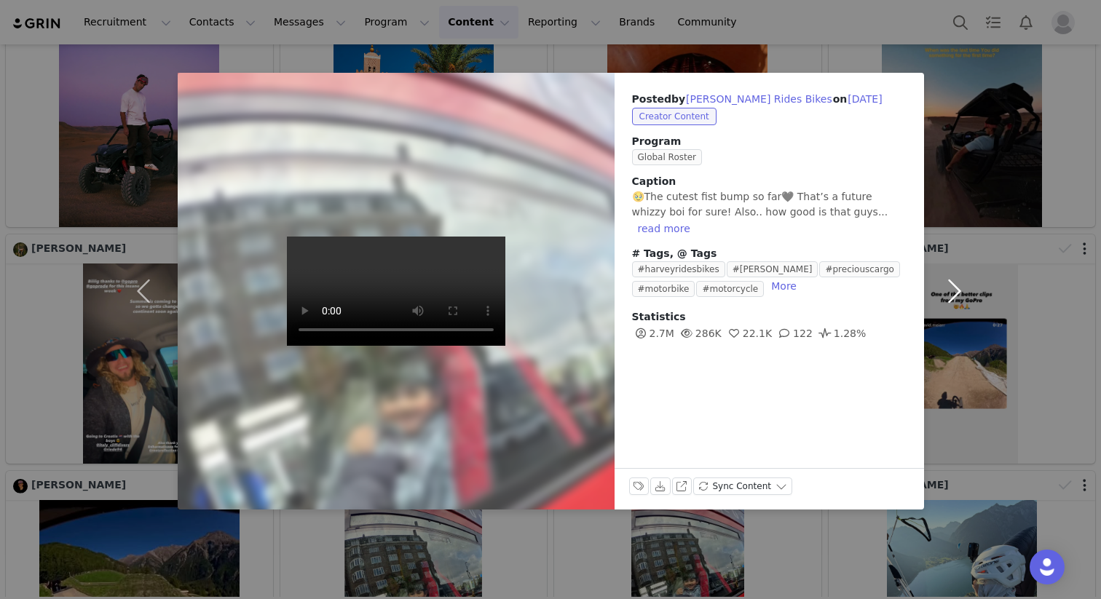
click at [957, 288] on button "button" at bounding box center [954, 291] width 61 height 437
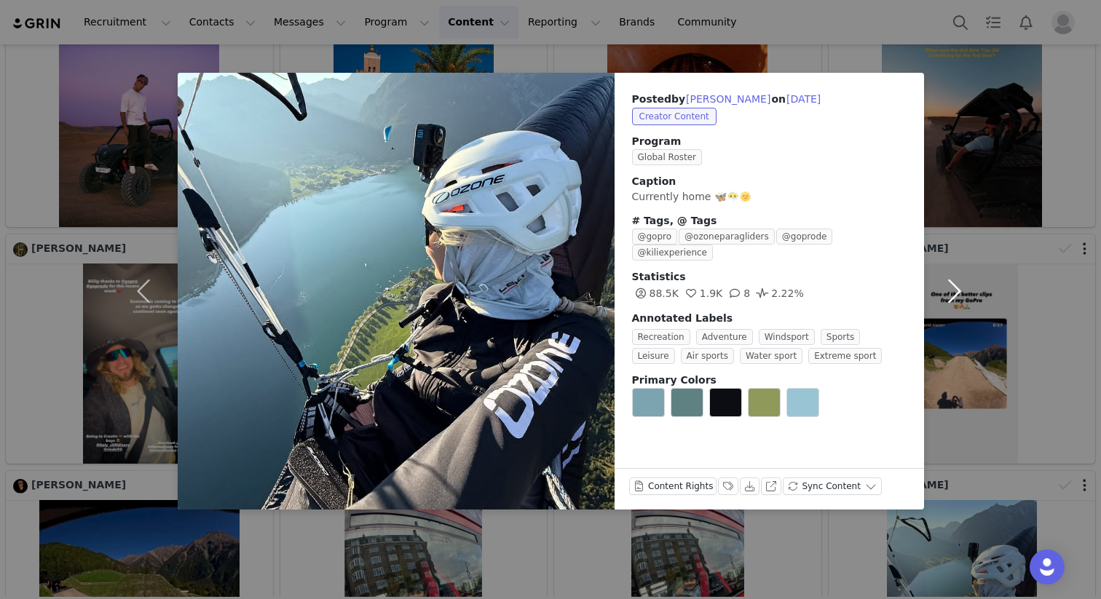
click at [957, 288] on button "button" at bounding box center [954, 291] width 61 height 437
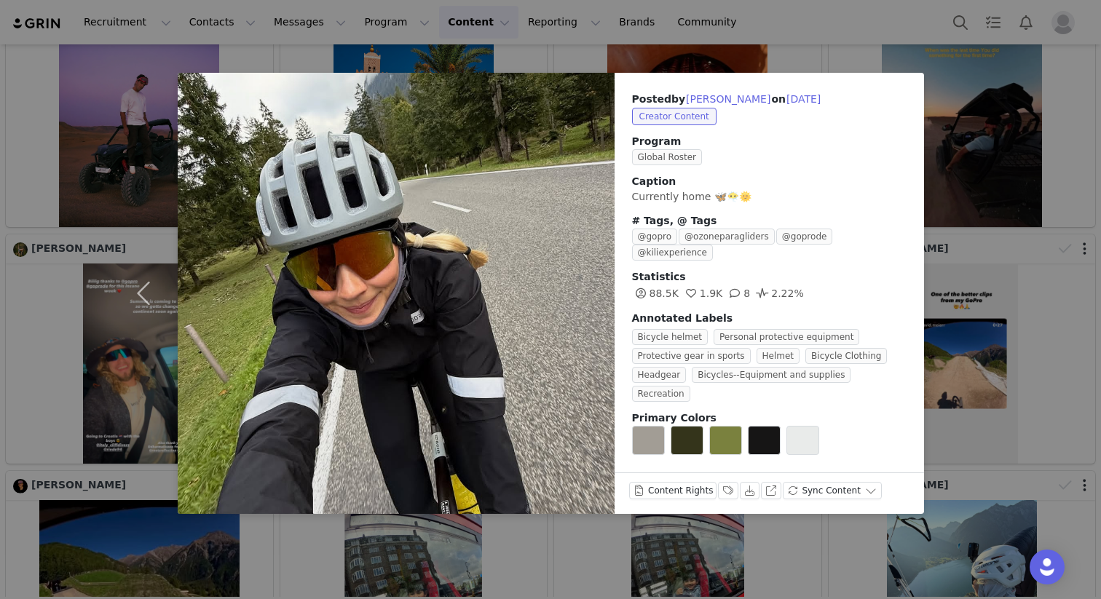
click at [957, 288] on div "Posted by Elisa Deutschmann on Sep 28, 2025 Creator Content Program Global Rost…" at bounding box center [550, 299] width 1101 height 599
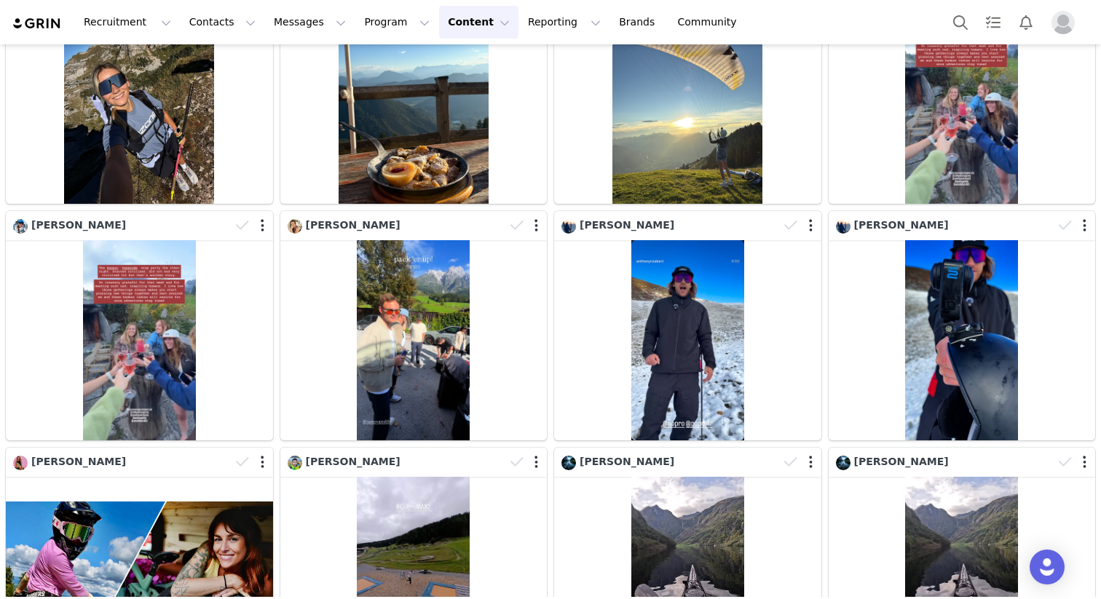
scroll to position [3469, 0]
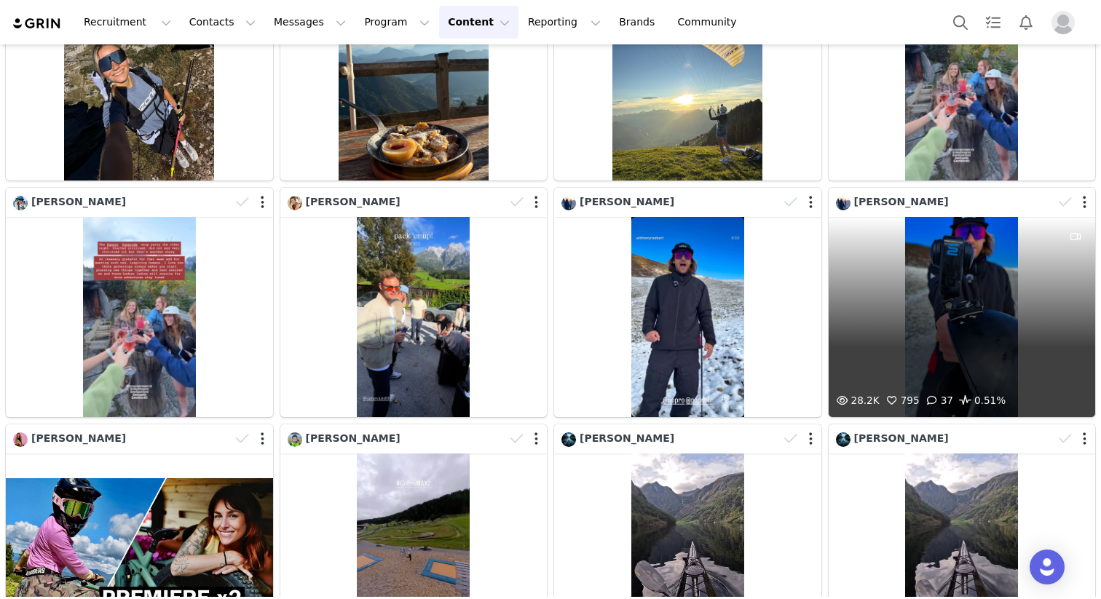
click at [949, 276] on div "28.2K 795 37 0.51%" at bounding box center [962, 317] width 267 height 200
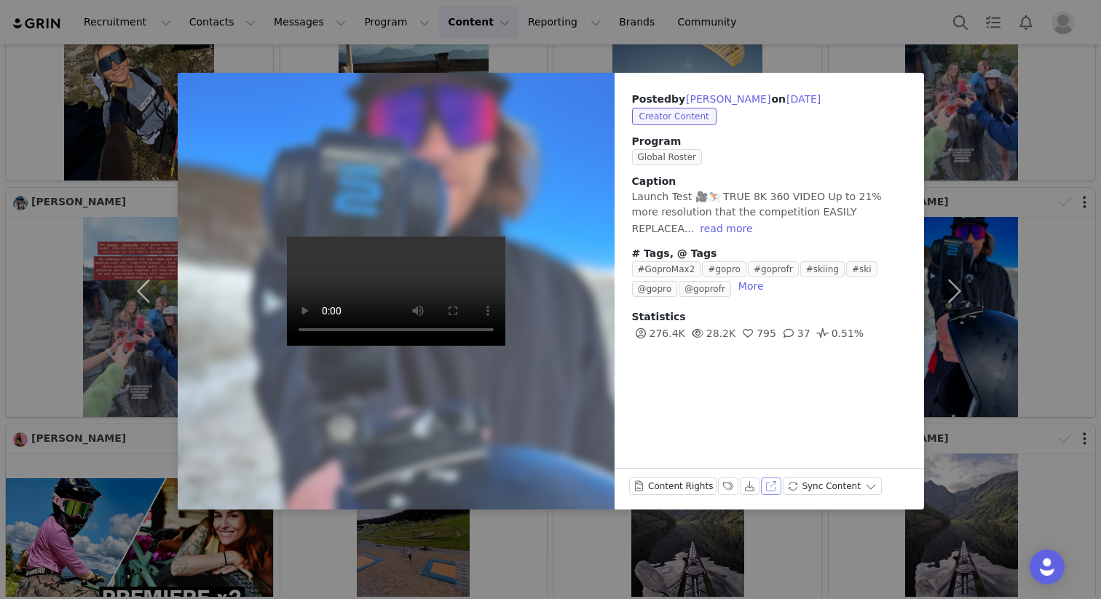
click at [771, 484] on button "View on Instagram" at bounding box center [771, 486] width 20 height 17
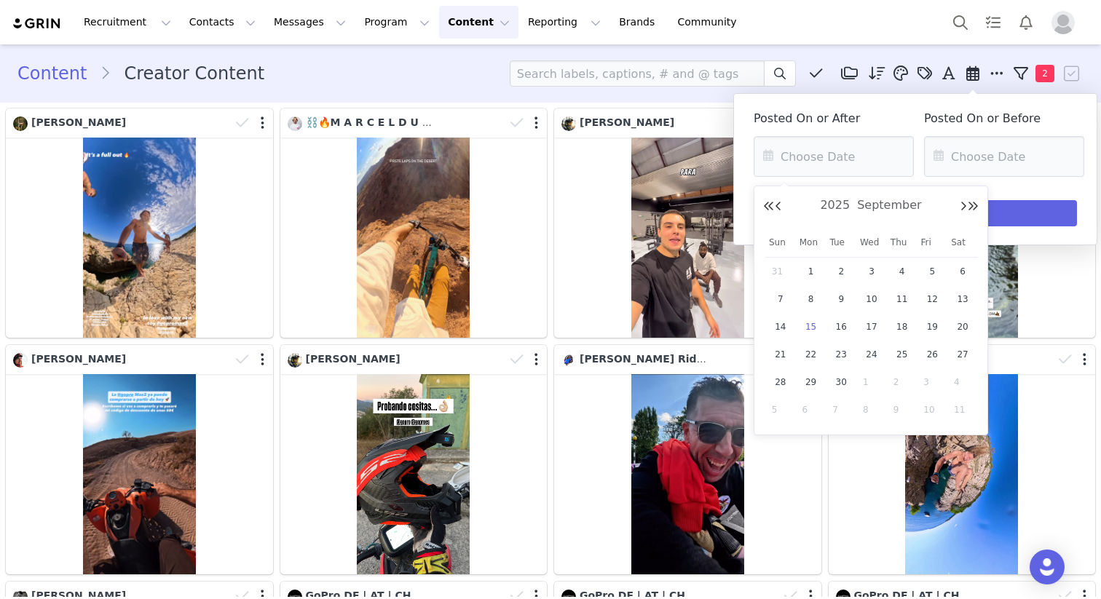
click at [821, 330] on div "15" at bounding box center [811, 327] width 31 height 22
type input "[DATE]"
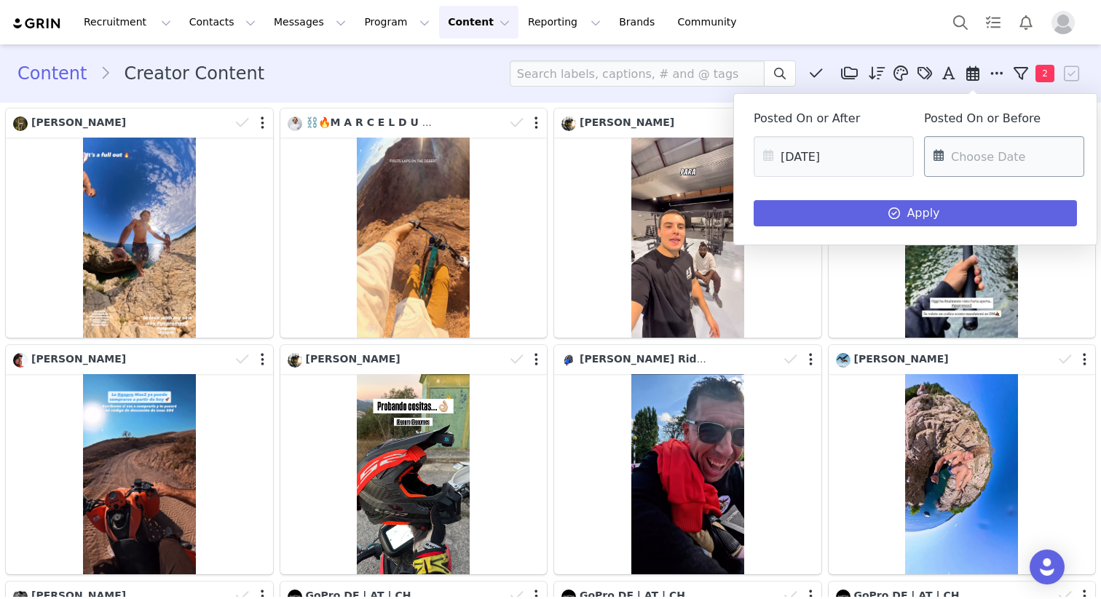
click at [963, 167] on input "text" at bounding box center [1004, 156] width 160 height 41
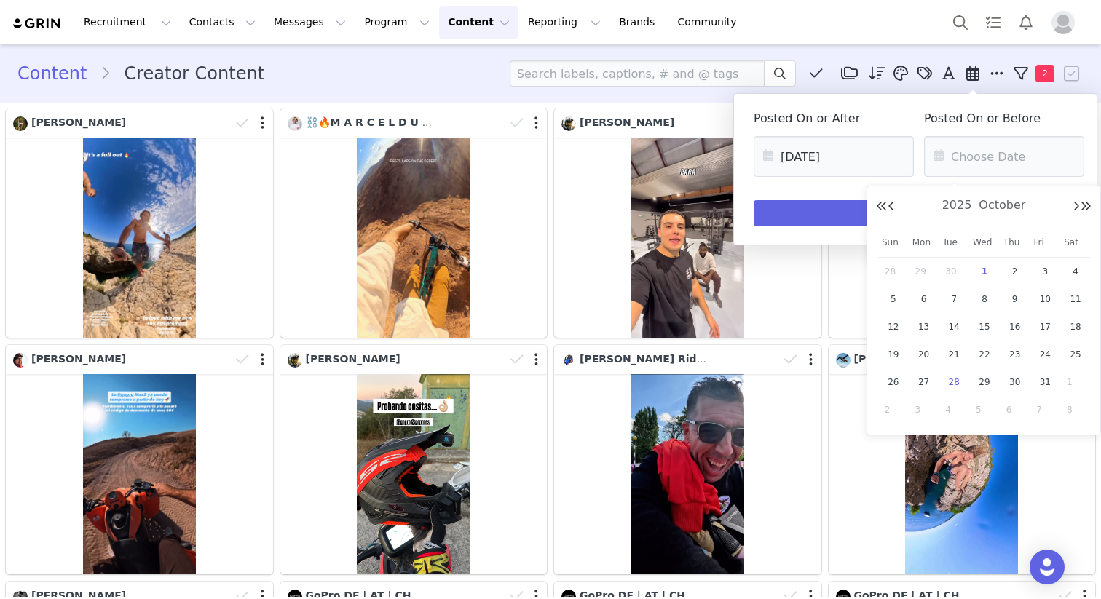
click at [967, 383] on div "28" at bounding box center [954, 382] width 31 height 22
type input "[DATE]"
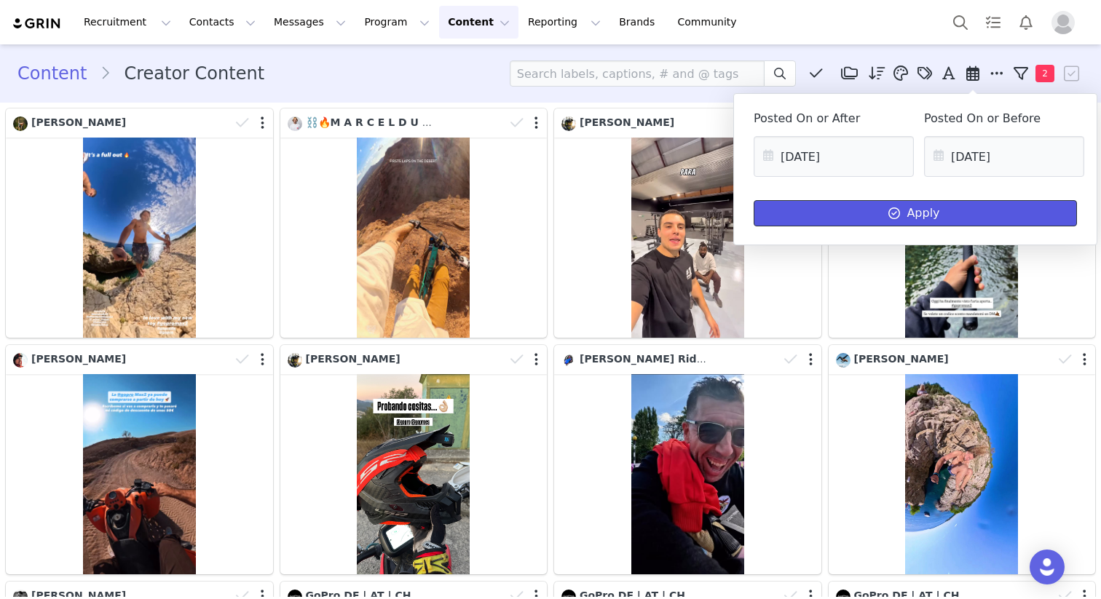
click at [992, 221] on button "Apply" at bounding box center [915, 213] width 323 height 26
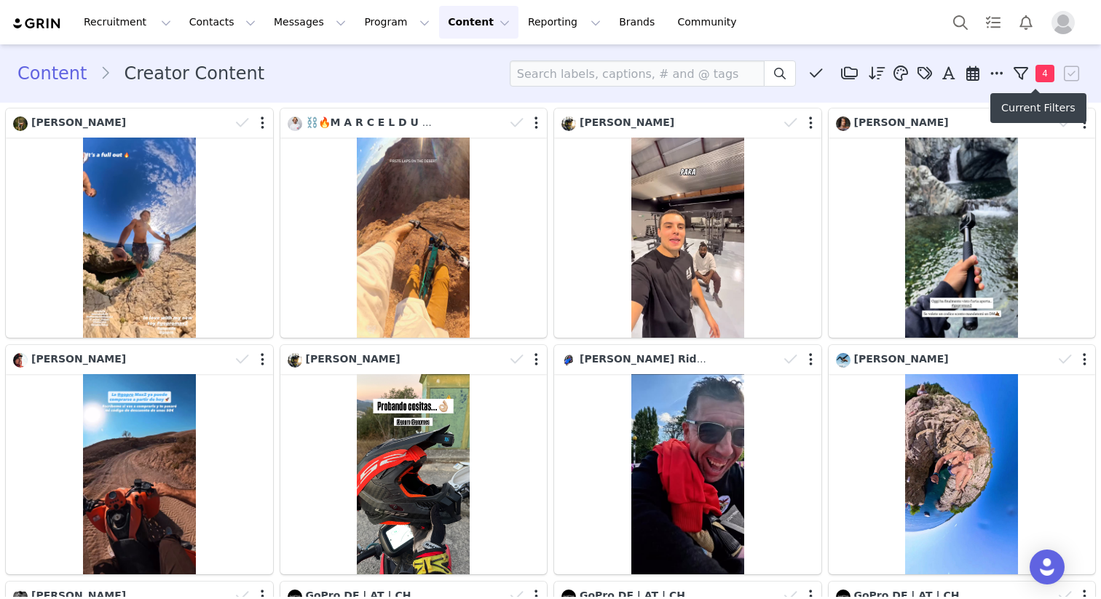
click at [1018, 76] on icon at bounding box center [1021, 73] width 15 height 15
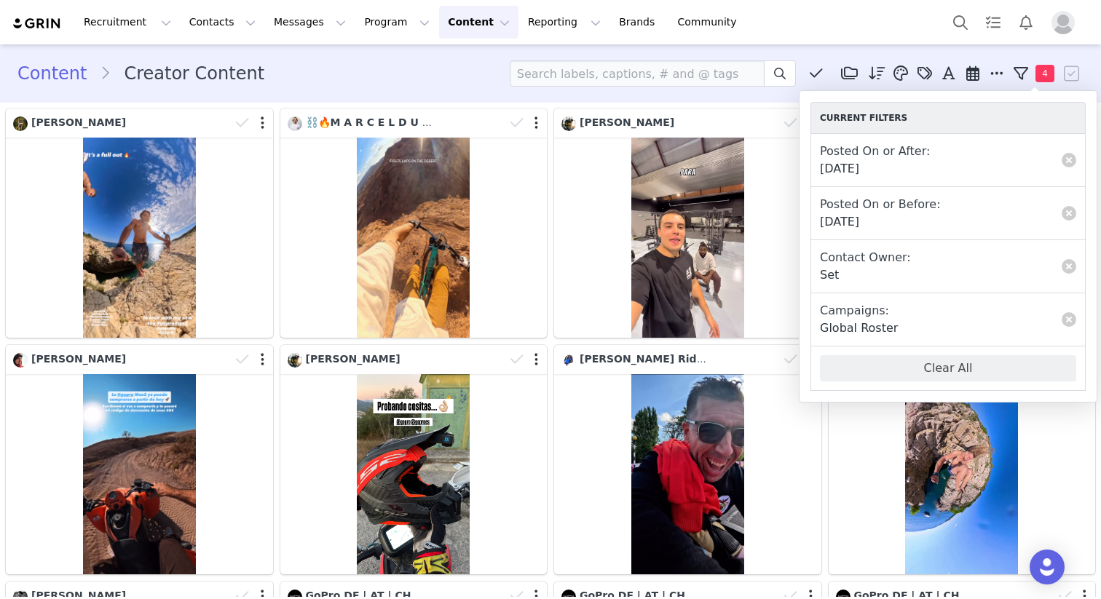
click at [992, 216] on div "Posted On or Before: [DATE]" at bounding box center [948, 213] width 256 height 35
click at [1070, 218] on link at bounding box center [1069, 213] width 15 height 15
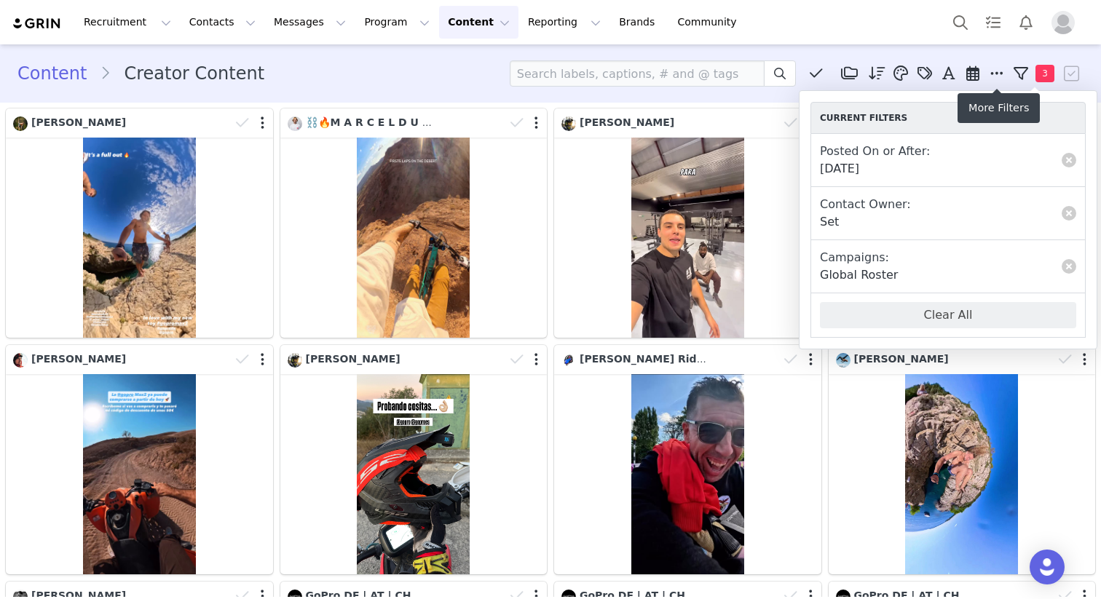
click at [996, 70] on icon at bounding box center [996, 73] width 13 height 15
select select "555d8f80-eddc-466e-9af5-cf89fa9c765a"
select select "58db3cc5-0857-4172-8b46-985fc4ebb39d"
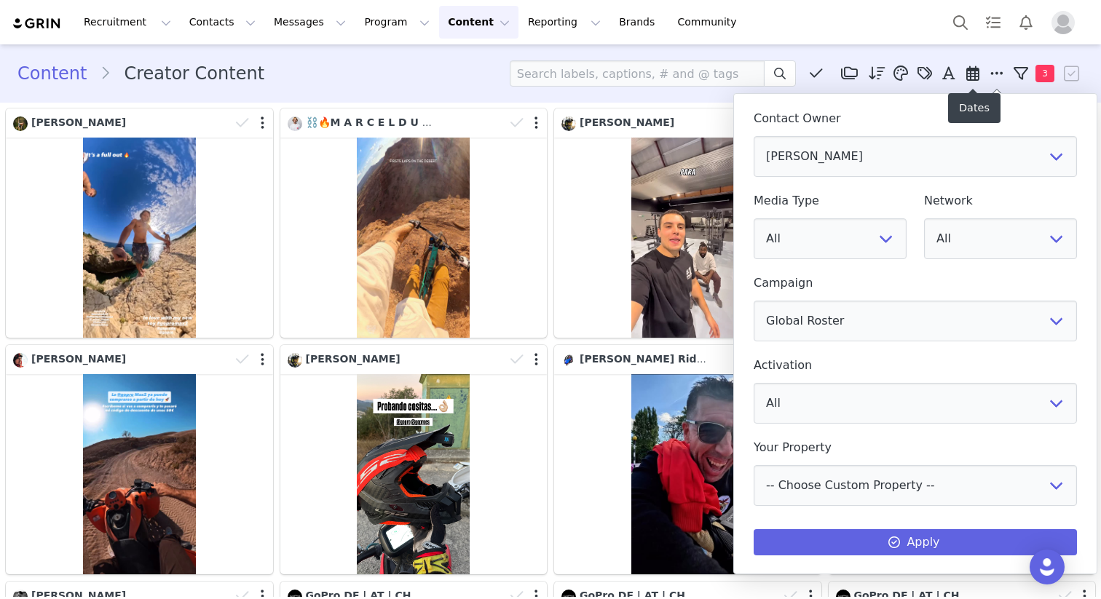
click at [978, 70] on icon at bounding box center [972, 73] width 13 height 15
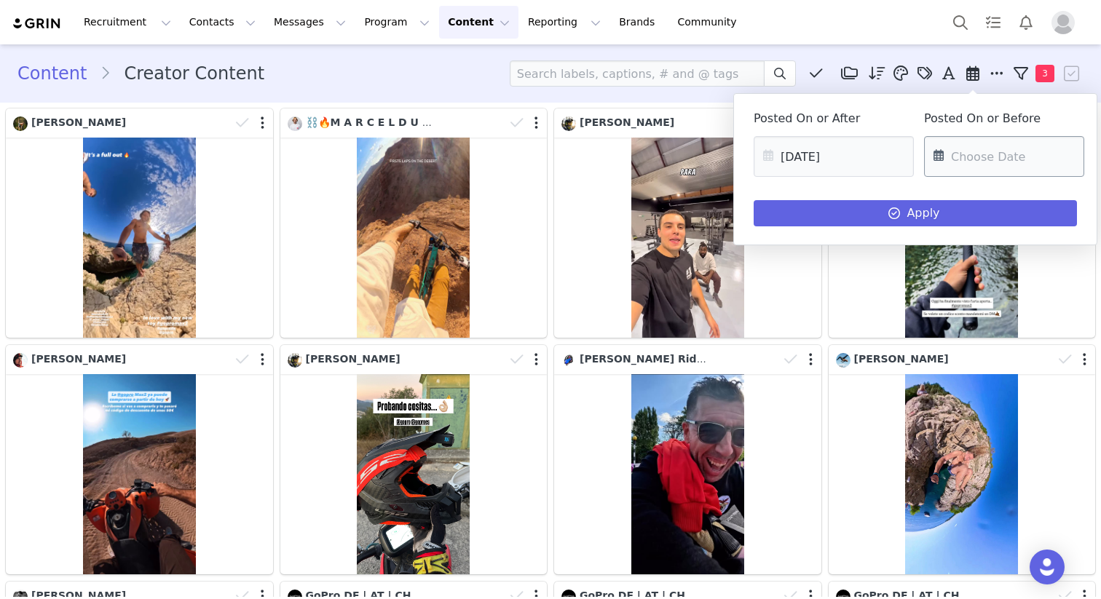
click at [992, 153] on input "text" at bounding box center [1004, 156] width 160 height 41
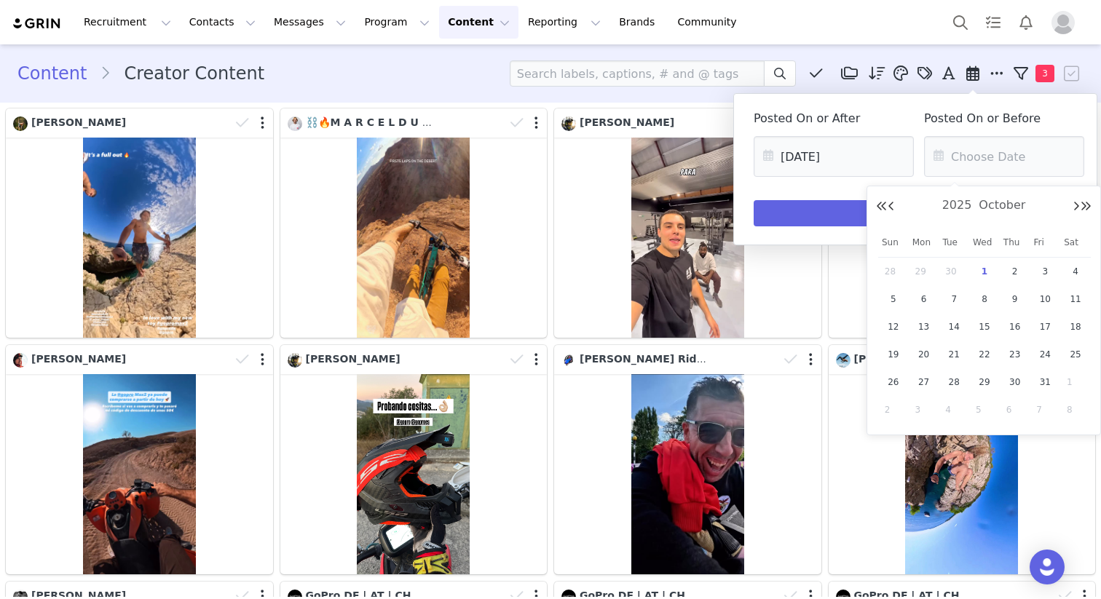
click at [895, 209] on div "[DATE]" at bounding box center [984, 206] width 216 height 22
click at [893, 207] on button "Previous Month" at bounding box center [891, 207] width 7 height 12
click at [892, 384] on span "28" at bounding box center [893, 382] width 17 height 17
type input "[DATE]"
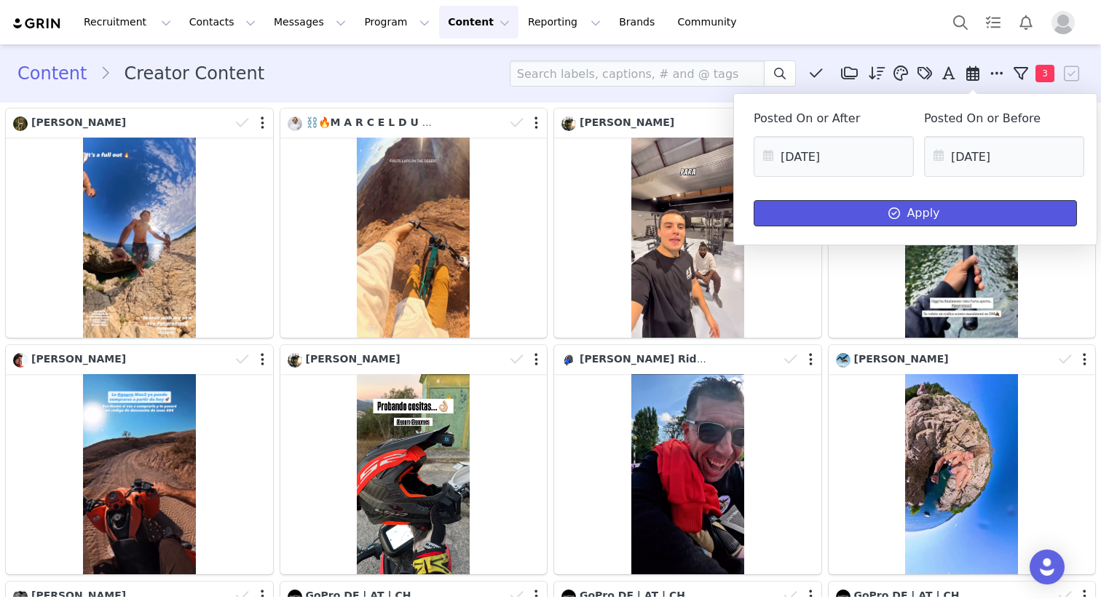
click at [1003, 215] on button "Apply" at bounding box center [915, 213] width 323 height 26
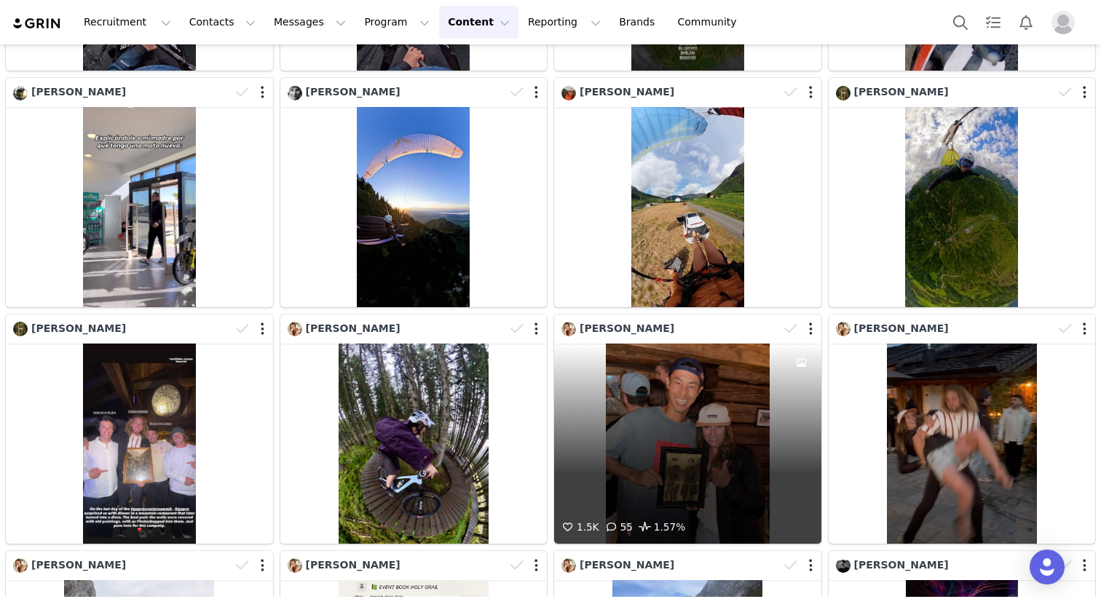
scroll to position [2408, 0]
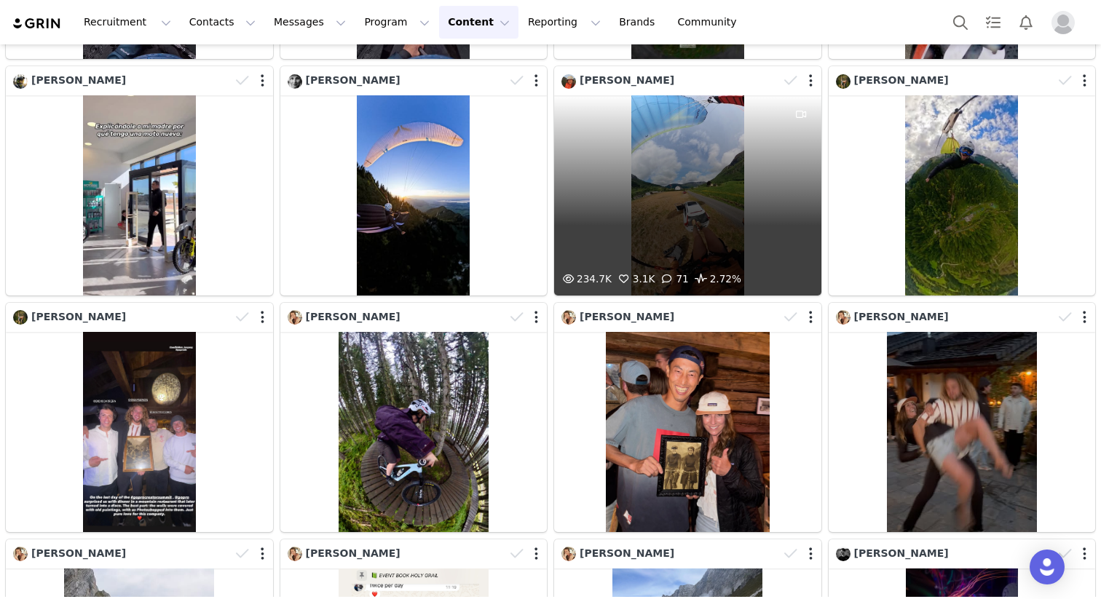
click at [755, 235] on div "234.7K 3.1K 71 2.72%" at bounding box center [687, 195] width 267 height 200
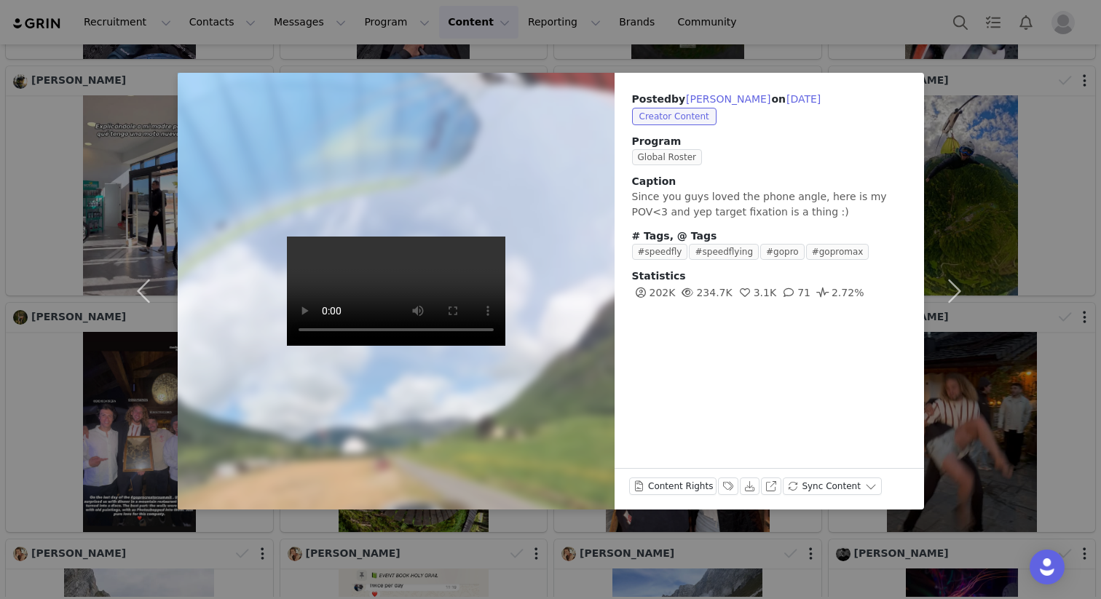
click at [992, 180] on div "Posted by [PERSON_NAME] on [DATE] Creator Content Program Global Roster Caption…" at bounding box center [550, 299] width 1101 height 599
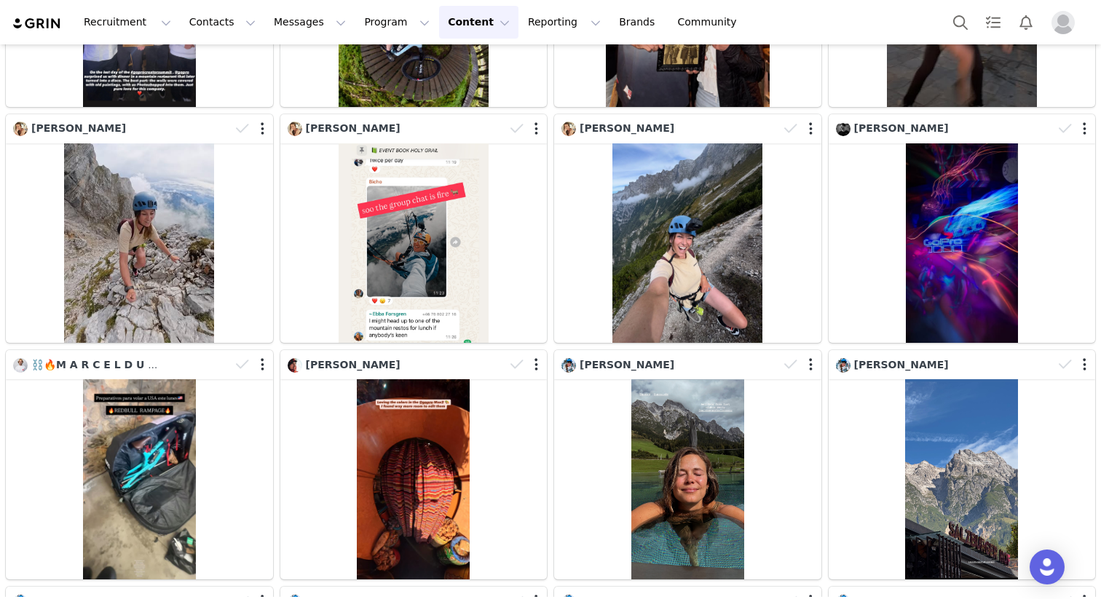
scroll to position [2840, 0]
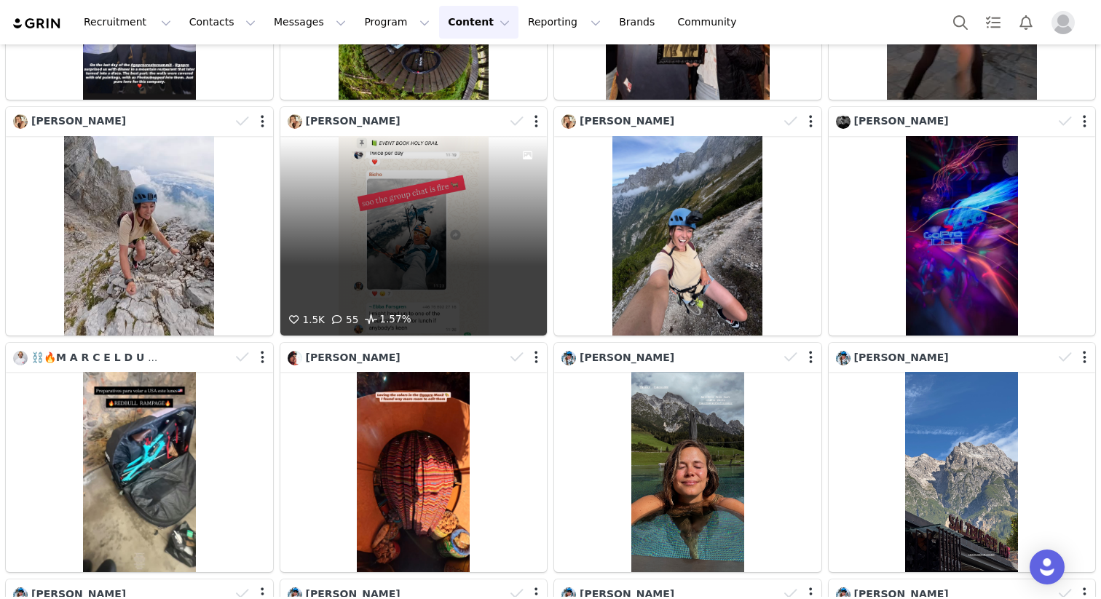
click at [473, 243] on div "1.5K 55 1.57%" at bounding box center [413, 236] width 267 height 200
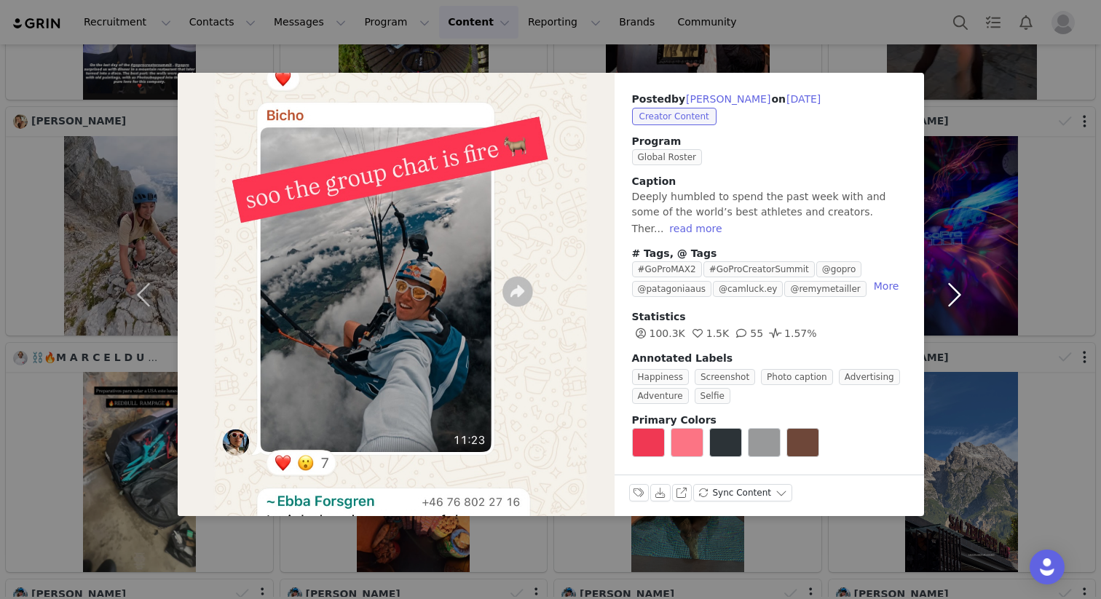
click at [982, 217] on button "button" at bounding box center [954, 294] width 61 height 443
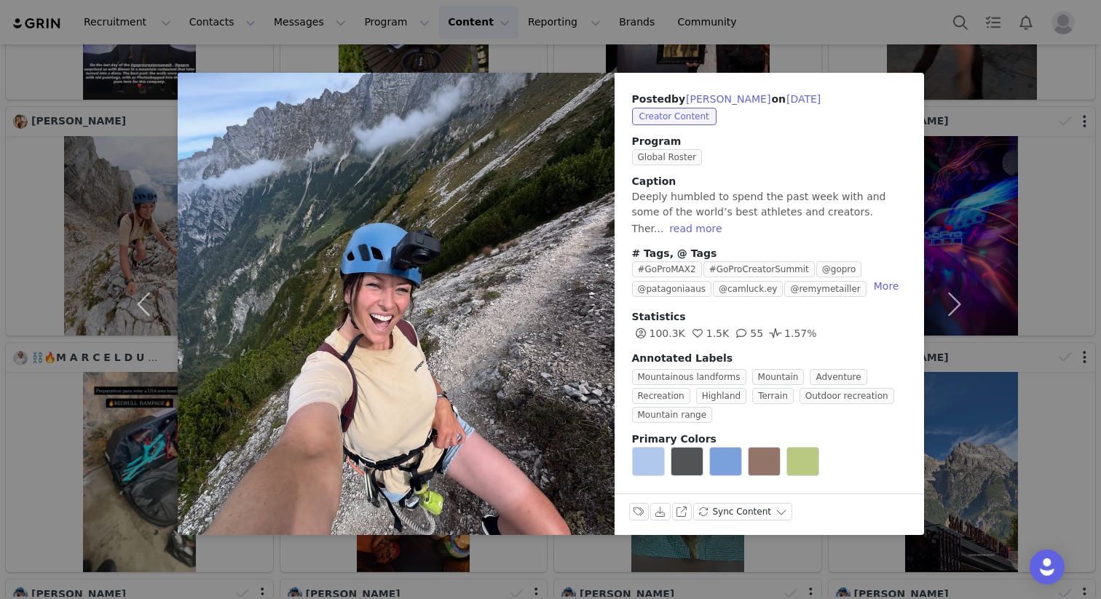
click at [869, 36] on div "Posted by [PERSON_NAME] on [DATE] Creator Content Program Global Roster Caption…" at bounding box center [550, 299] width 1101 height 599
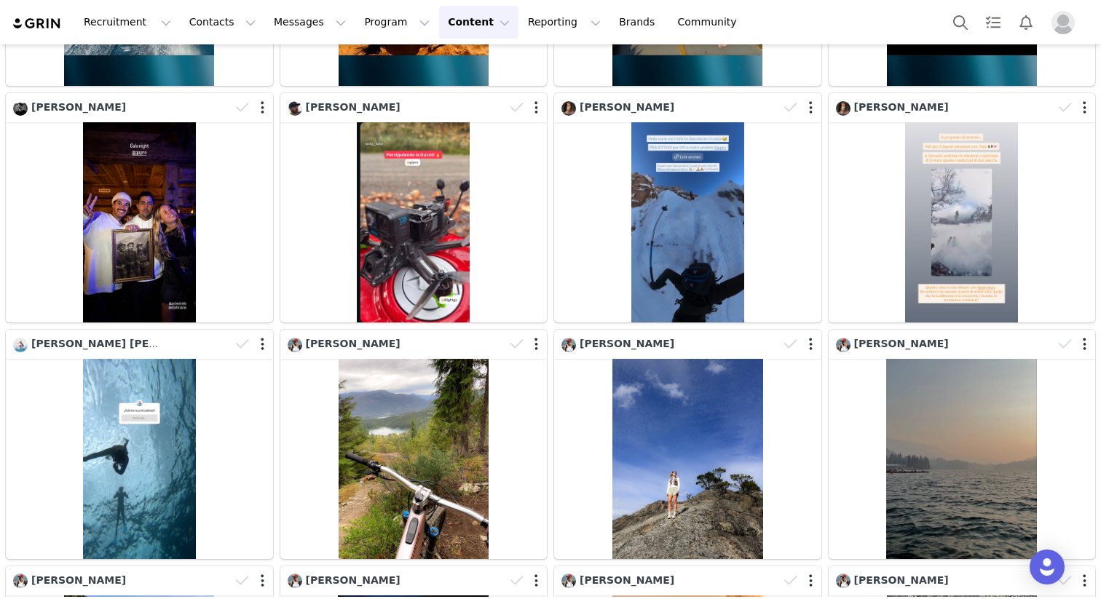
scroll to position [5930, 0]
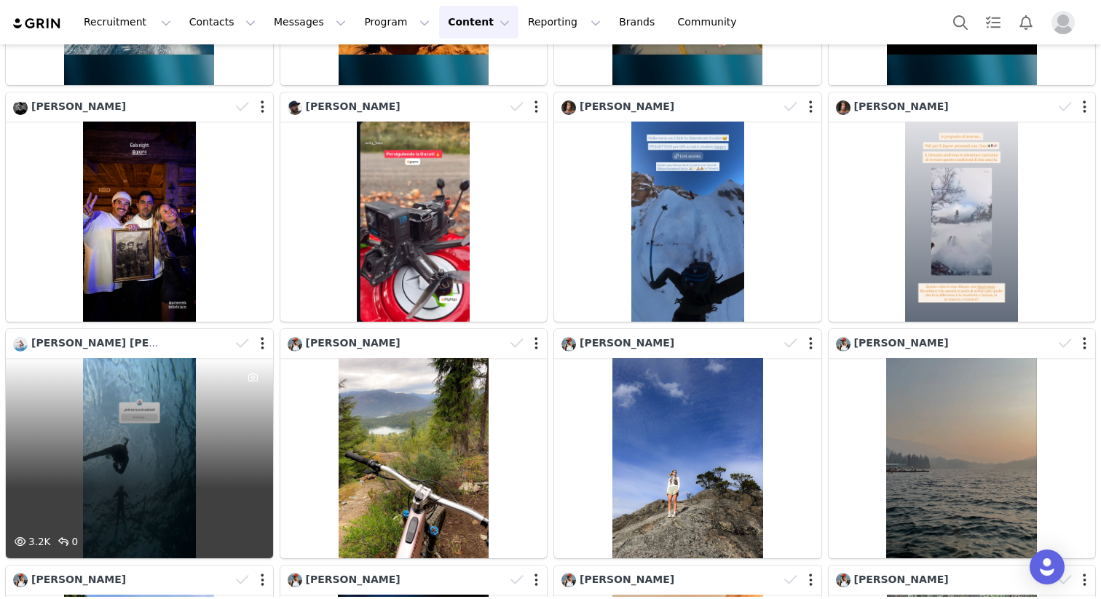
click at [168, 423] on div "3.2K 0" at bounding box center [139, 458] width 267 height 200
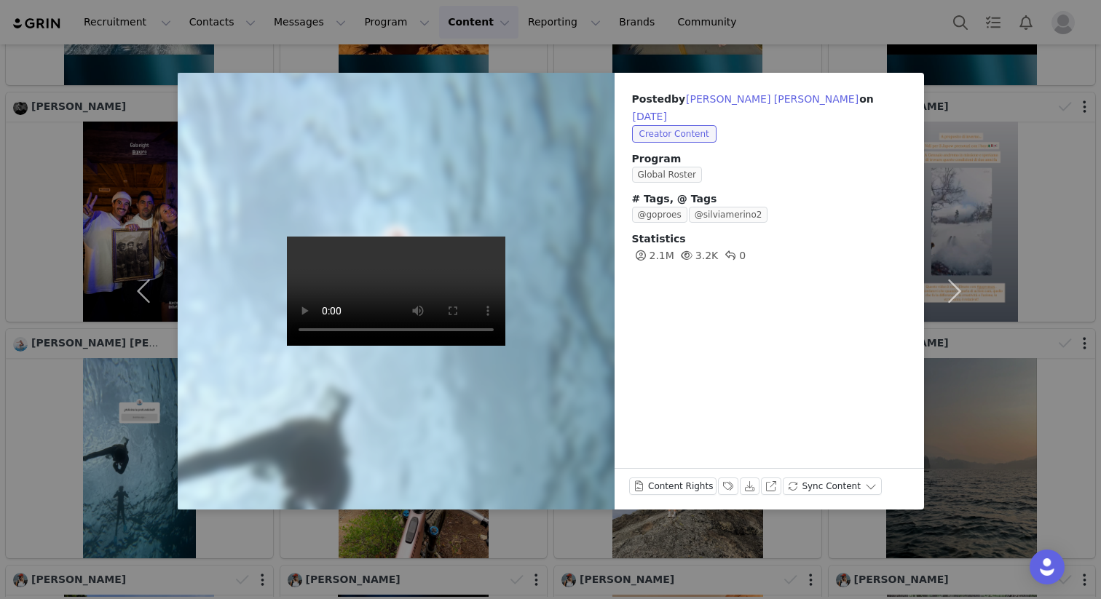
click at [1019, 212] on div "Posted by [PERSON_NAME] [PERSON_NAME] on [DATE] Creator Content Program Global …" at bounding box center [550, 299] width 1101 height 599
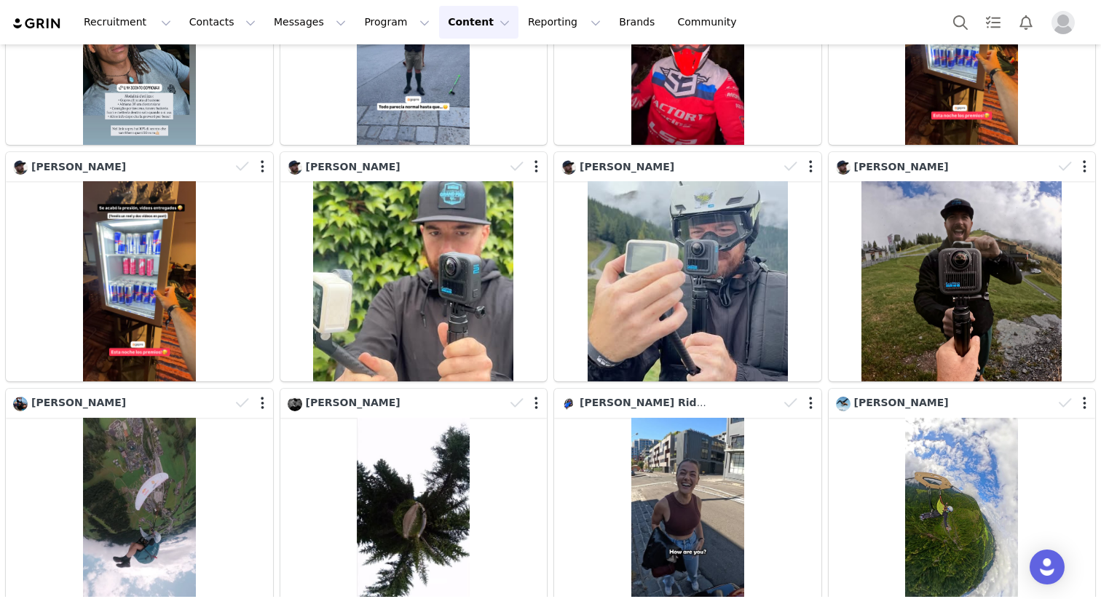
scroll to position [7200, 0]
